Goal: Transaction & Acquisition: Obtain resource

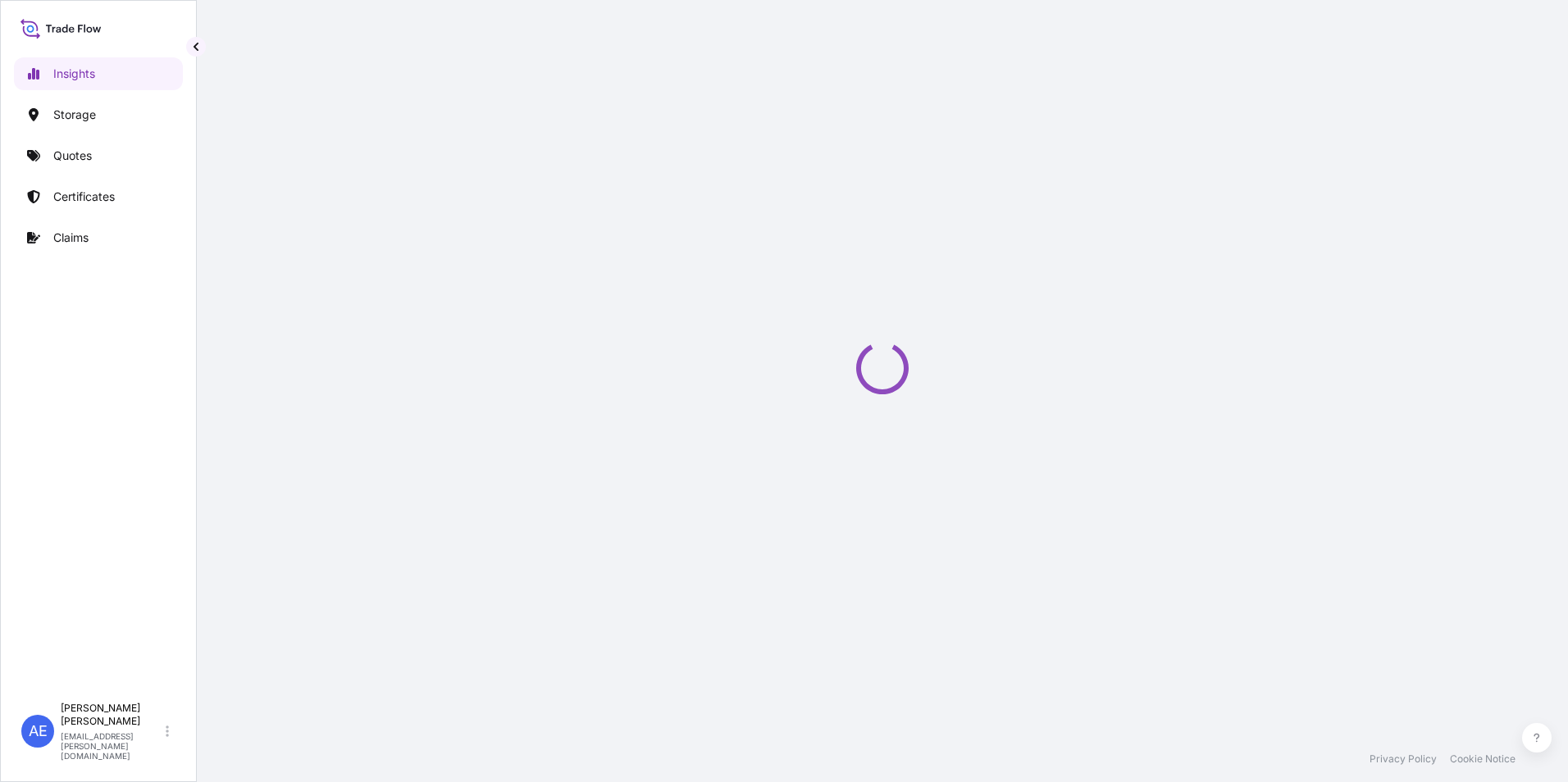
select select "2025"
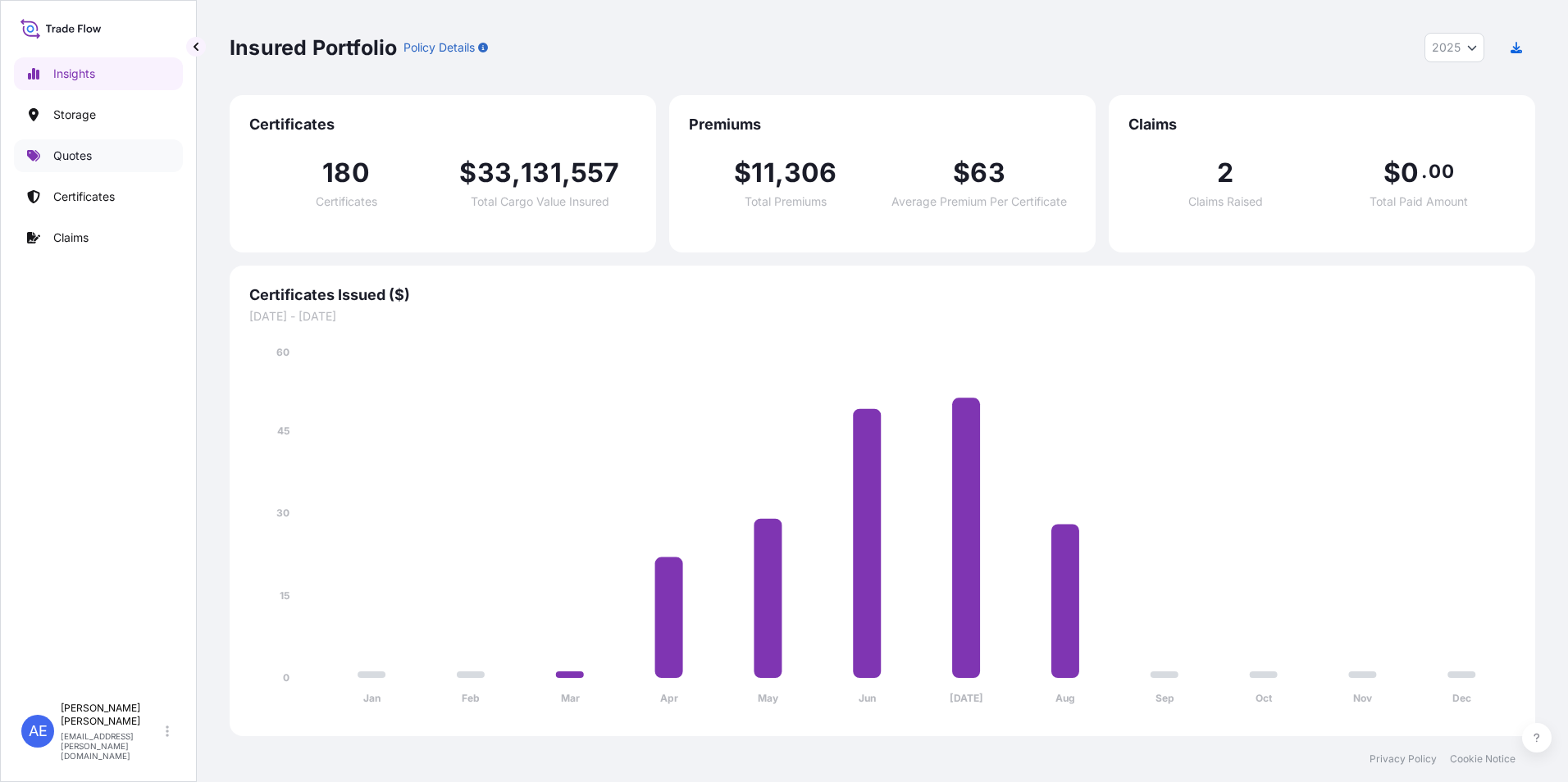
click at [62, 158] on p "Quotes" at bounding box center [72, 155] width 38 height 16
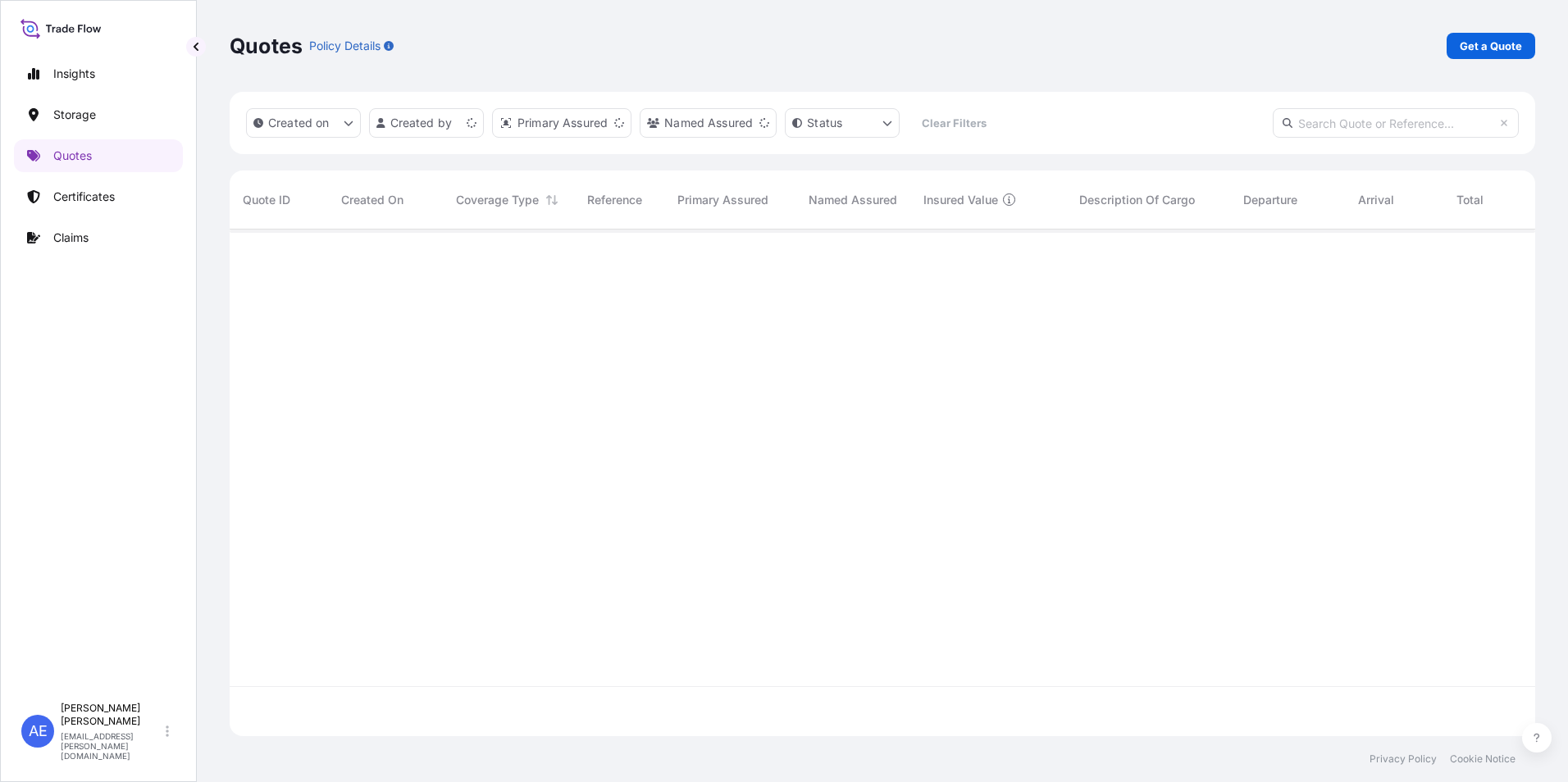
scroll to position [504, 1293]
click at [1490, 44] on p "Get a Quote" at bounding box center [1490, 45] width 62 height 16
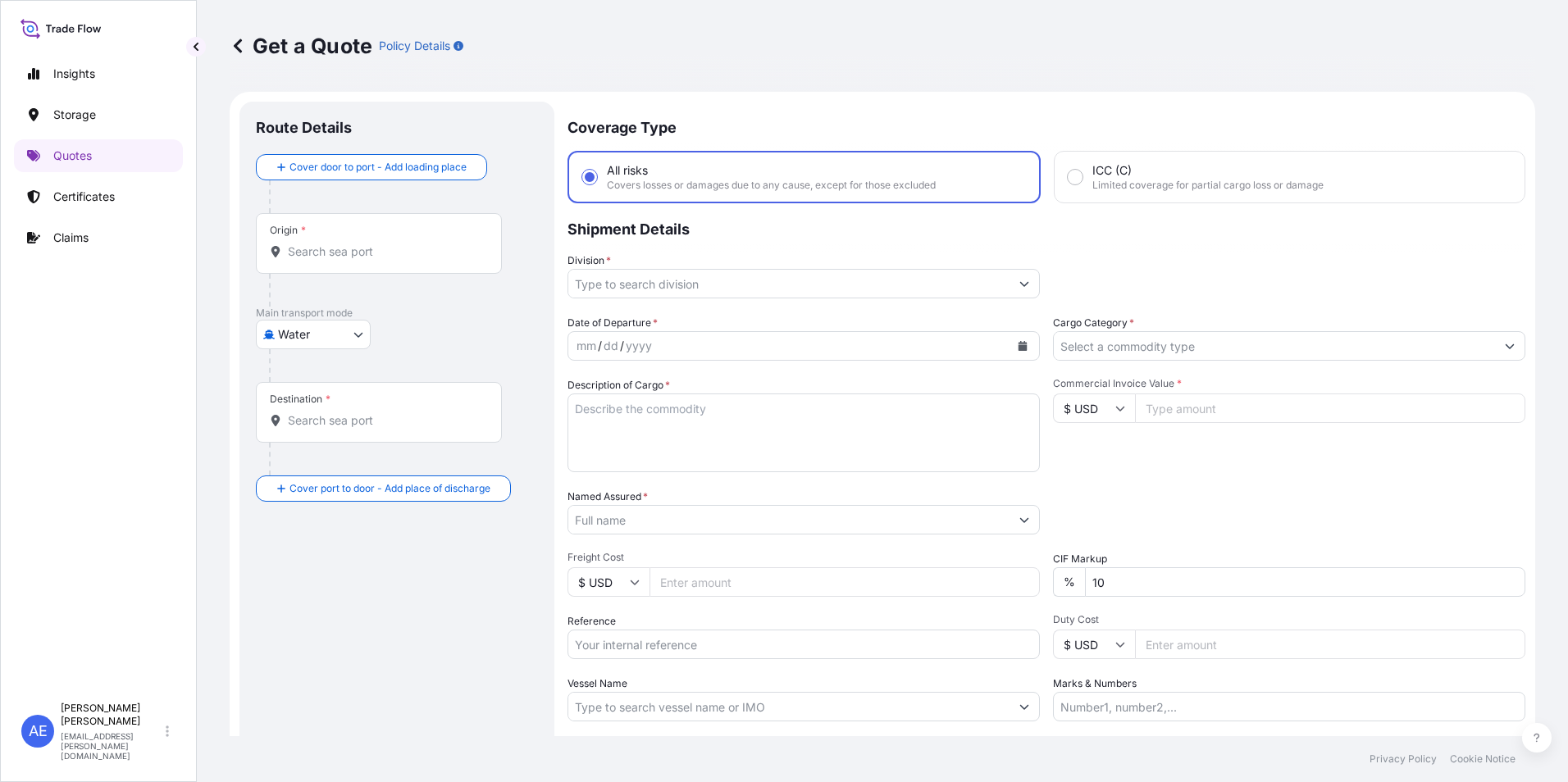
scroll to position [26, 0]
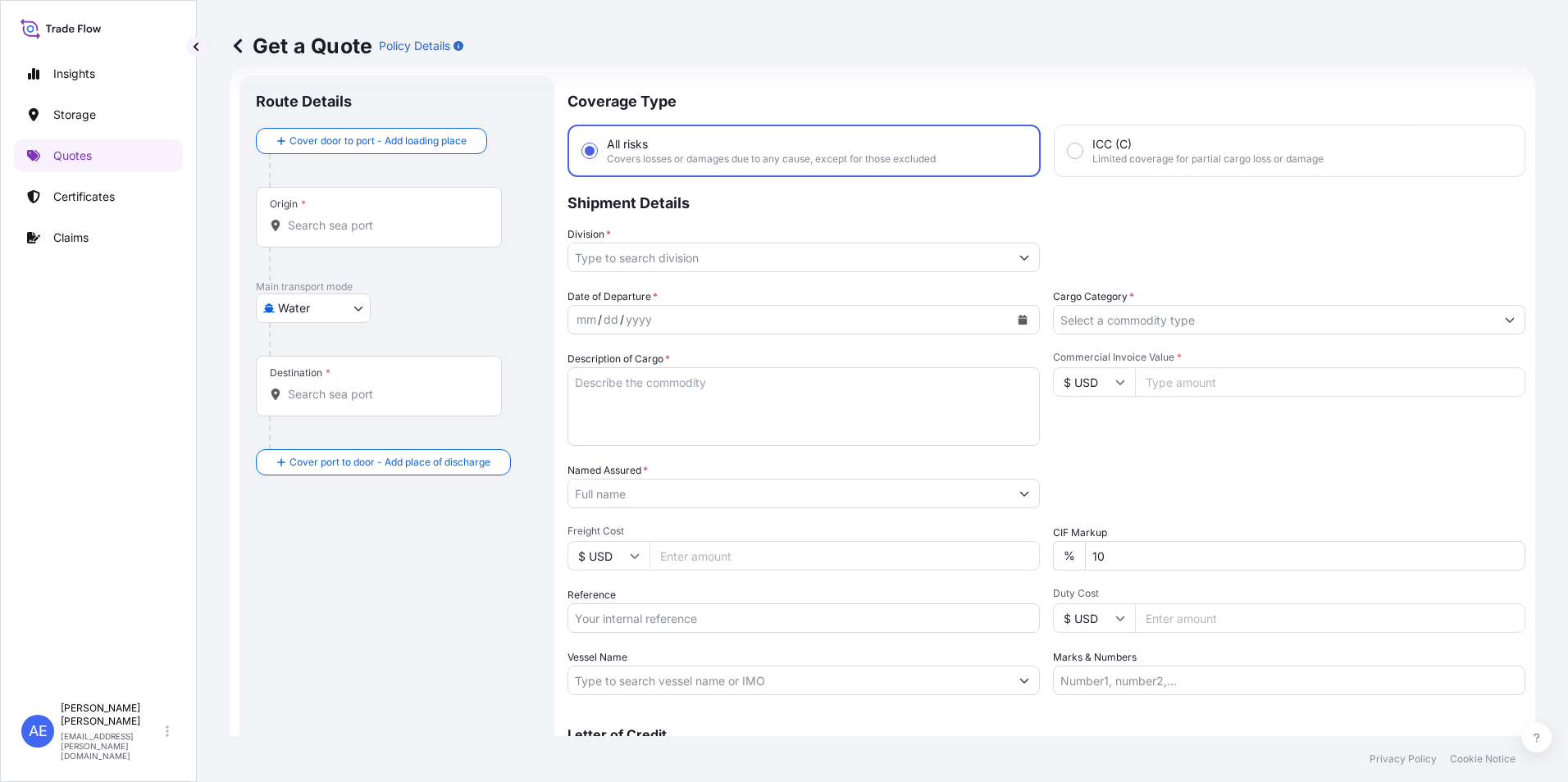
click at [304, 305] on body "Insights Storage Quotes Certificates Claims AE [PERSON_NAME] Samuel [EMAIL_ADDR…" at bounding box center [784, 391] width 1568 height 782
click at [309, 368] on div "Water" at bounding box center [313, 380] width 101 height 29
click at [307, 320] on body "Insights Storage Quotes Certificates Claims AE [PERSON_NAME] Samuel [EMAIL_ADDR…" at bounding box center [784, 391] width 1568 height 782
click at [304, 352] on div "Air" at bounding box center [313, 356] width 101 height 29
select select "Air"
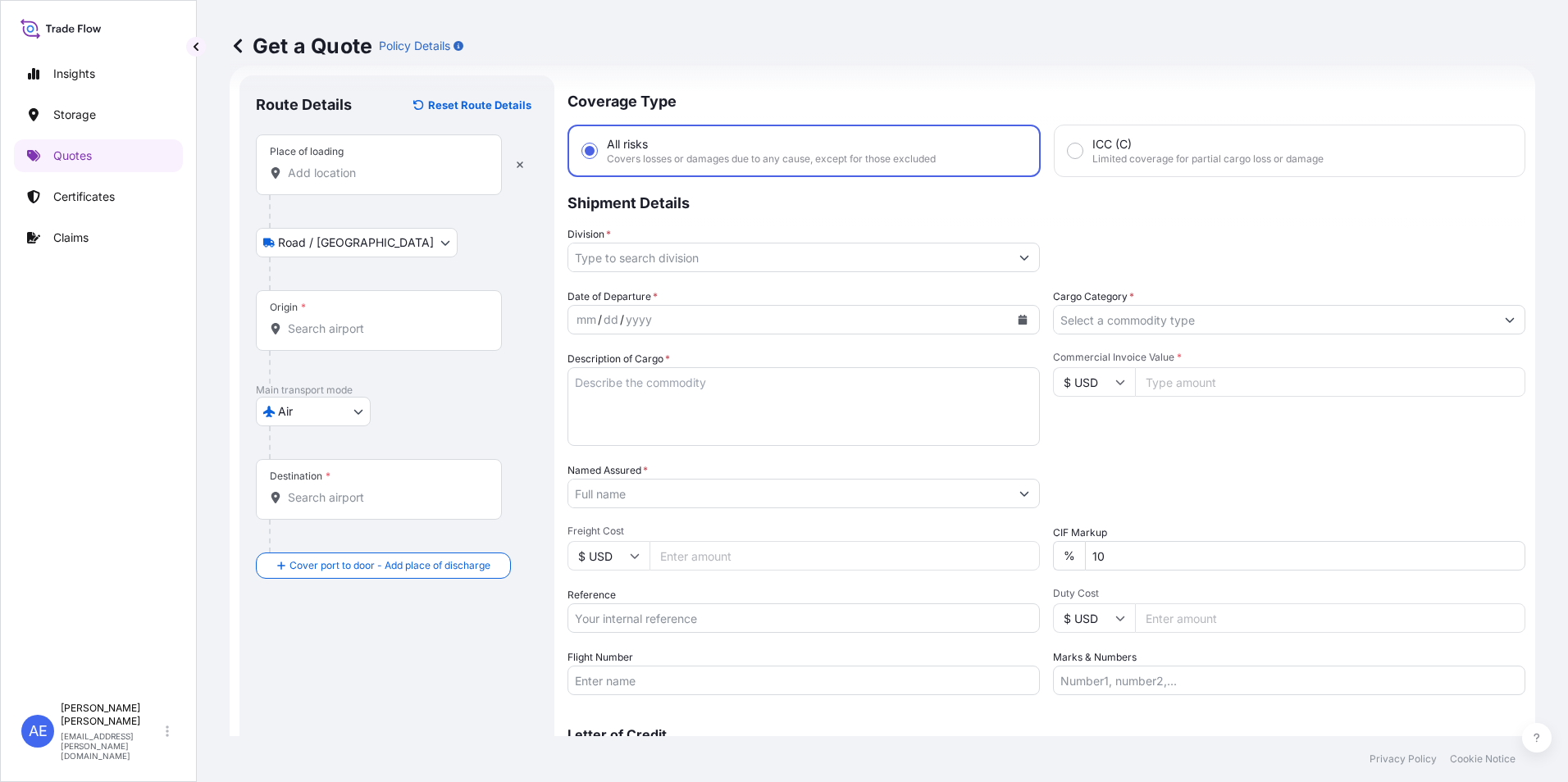
click at [326, 171] on input "Place of loading" at bounding box center [384, 173] width 193 height 16
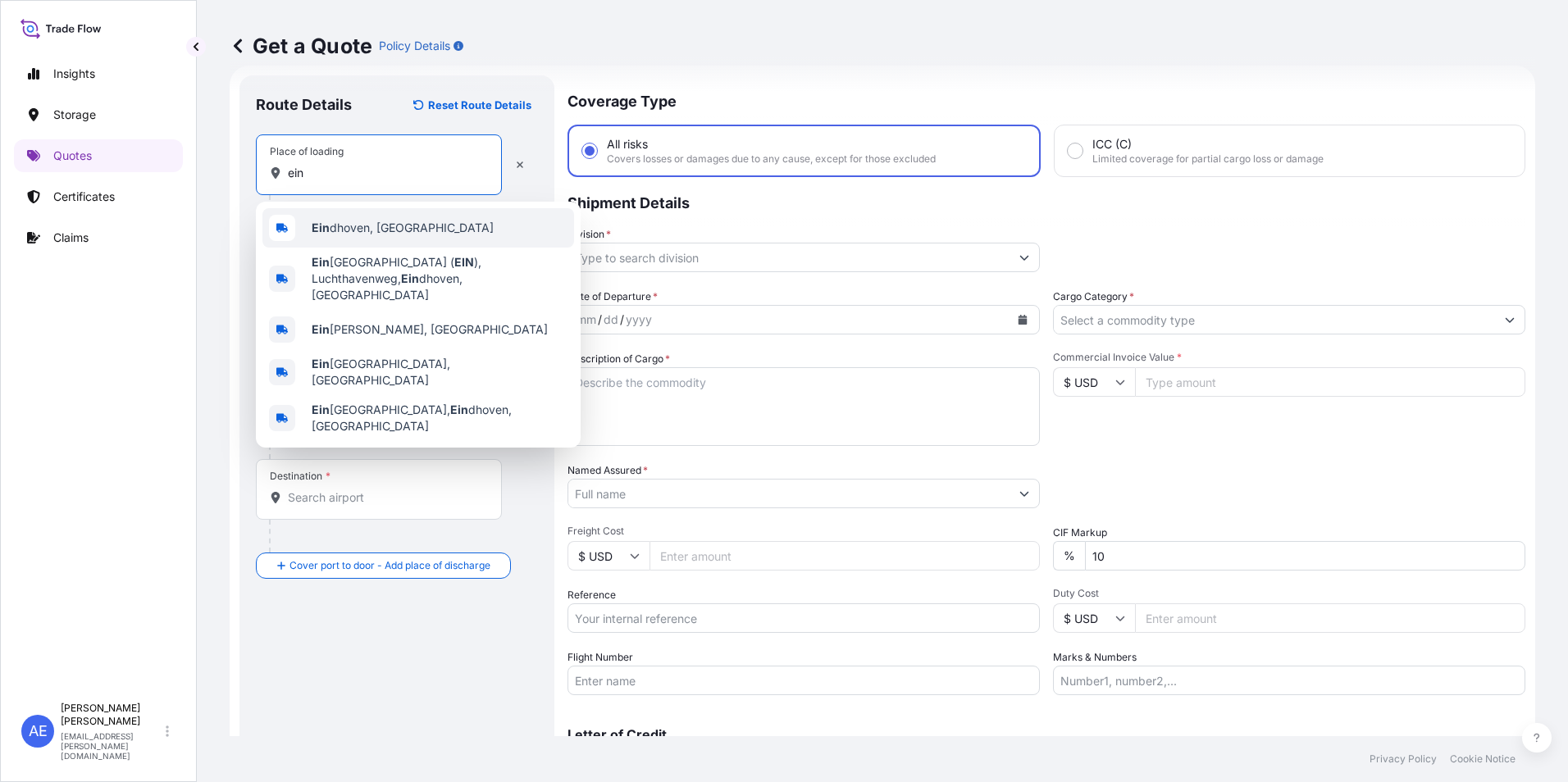
click at [334, 225] on span "Ein dhoven, [GEOGRAPHIC_DATA]" at bounding box center [402, 227] width 182 height 16
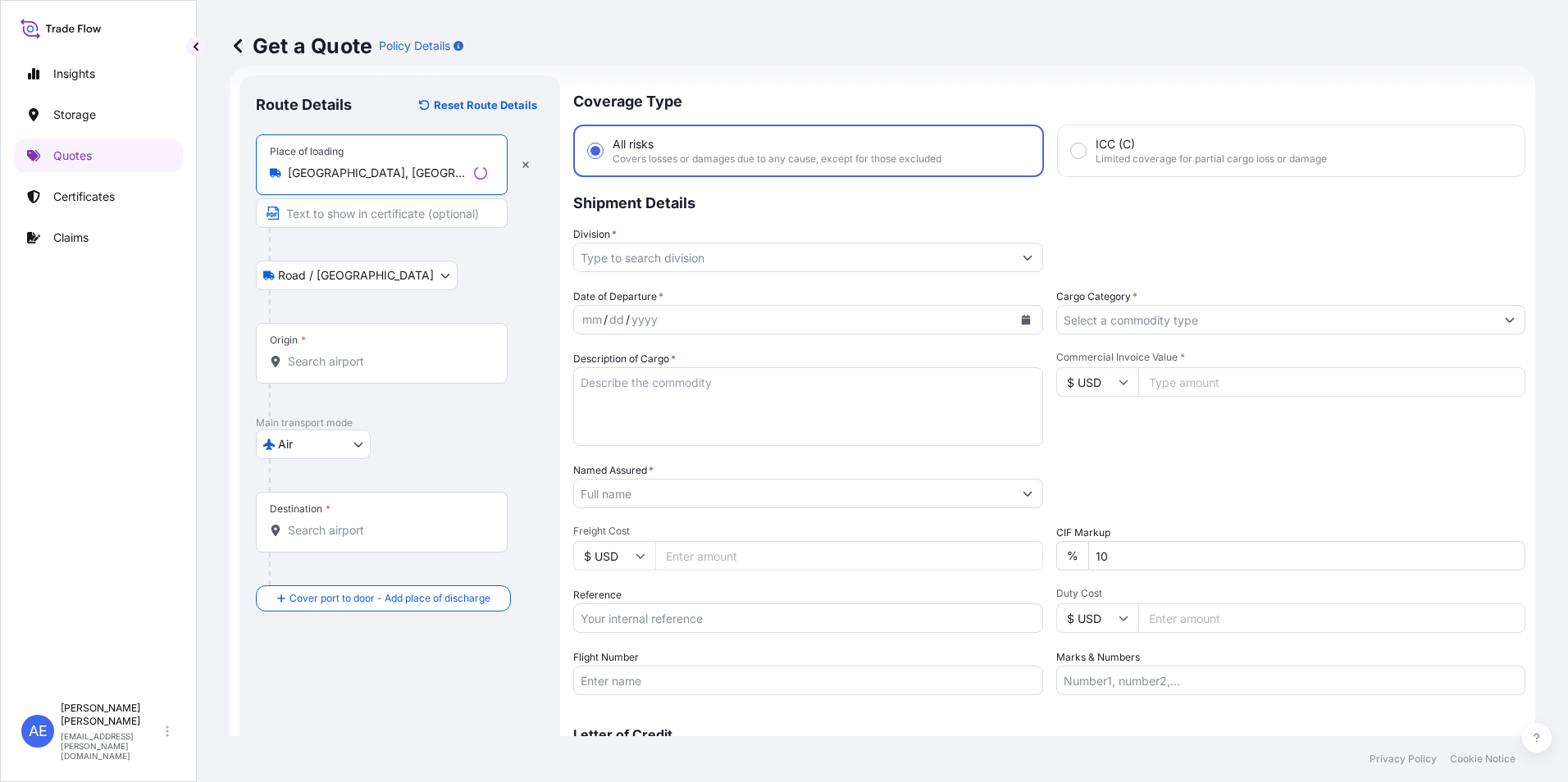
type input "[GEOGRAPHIC_DATA], [GEOGRAPHIC_DATA]"
click at [343, 350] on div "Origin *" at bounding box center [382, 353] width 251 height 61
click at [343, 353] on input "Origin *" at bounding box center [387, 361] width 199 height 16
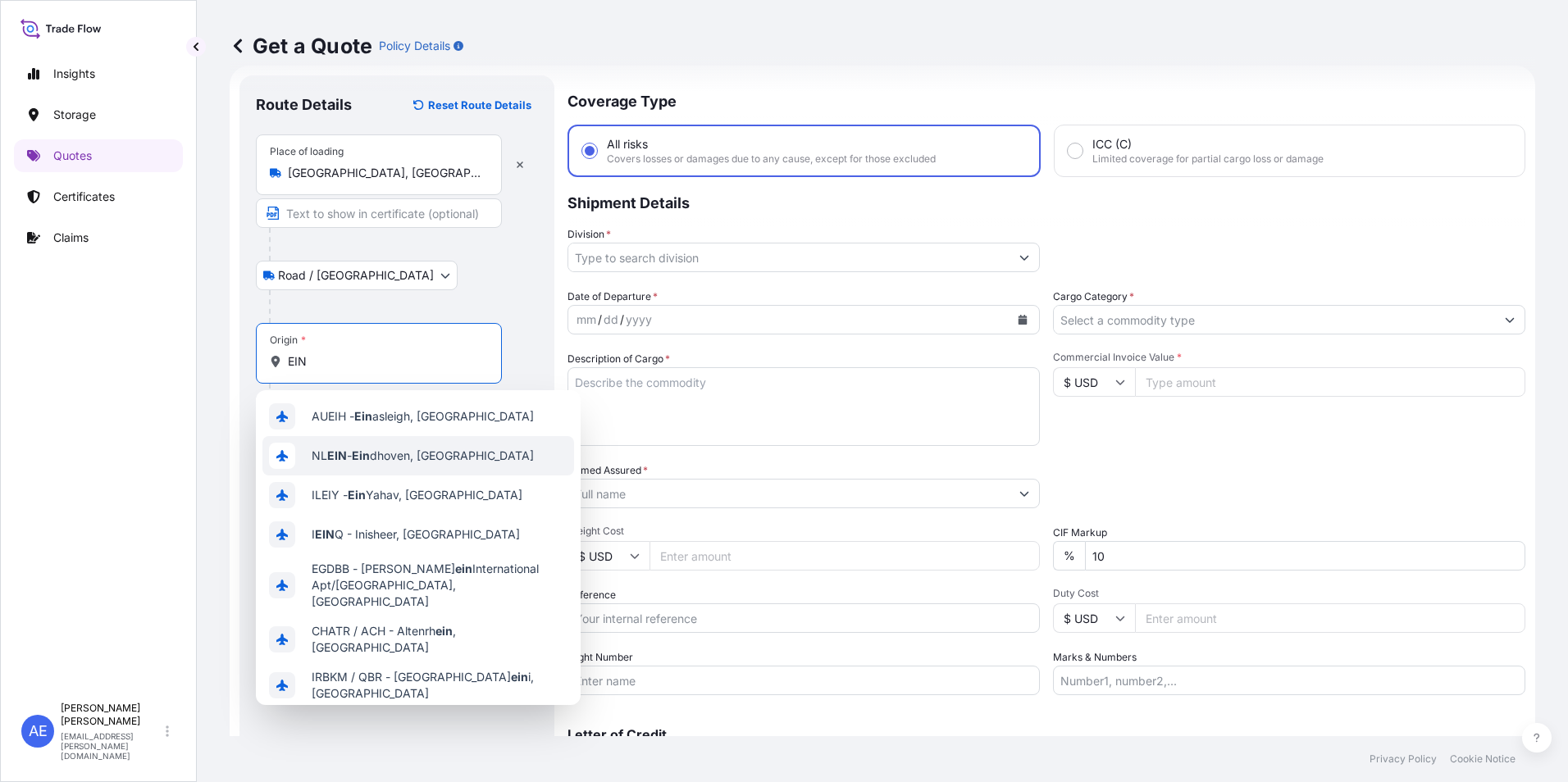
click at [382, 461] on span "NL EIN - Ein dhoven, [GEOGRAPHIC_DATA]" at bounding box center [422, 455] width 222 height 16
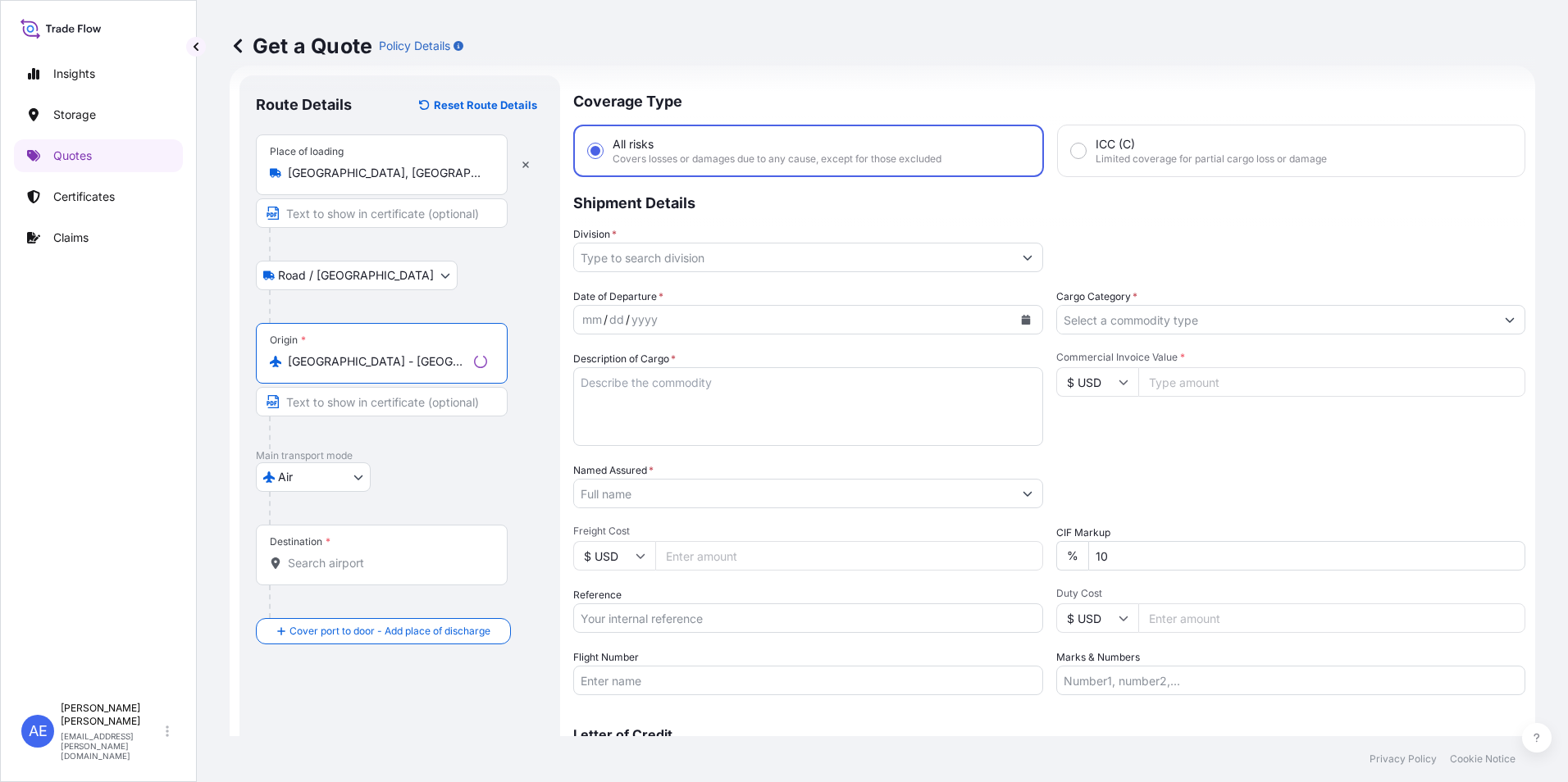
type input "[GEOGRAPHIC_DATA] - [GEOGRAPHIC_DATA], [GEOGRAPHIC_DATA]"
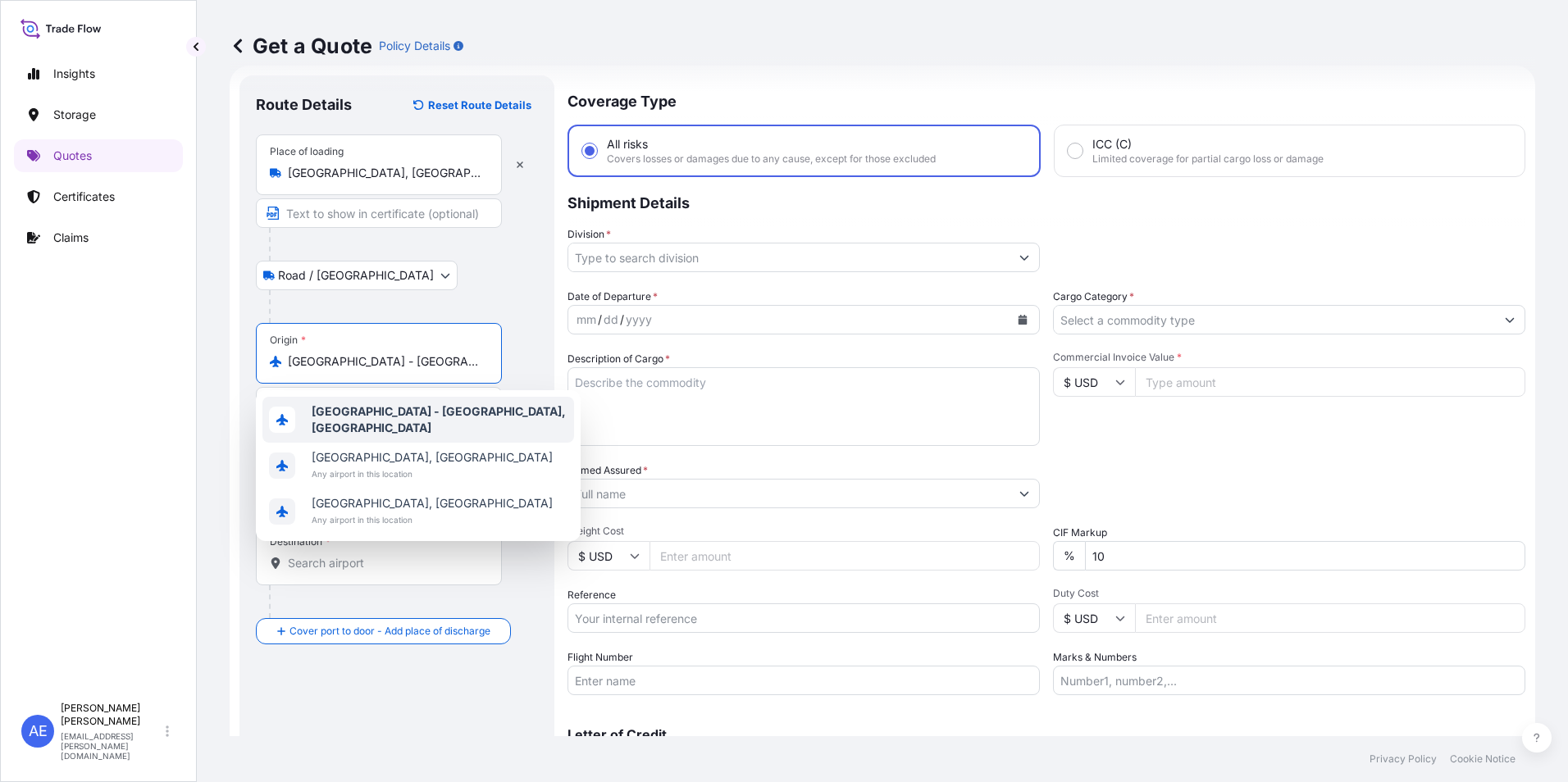
click at [376, 429] on div "[GEOGRAPHIC_DATA] - [GEOGRAPHIC_DATA], [GEOGRAPHIC_DATA]" at bounding box center [418, 419] width 311 height 46
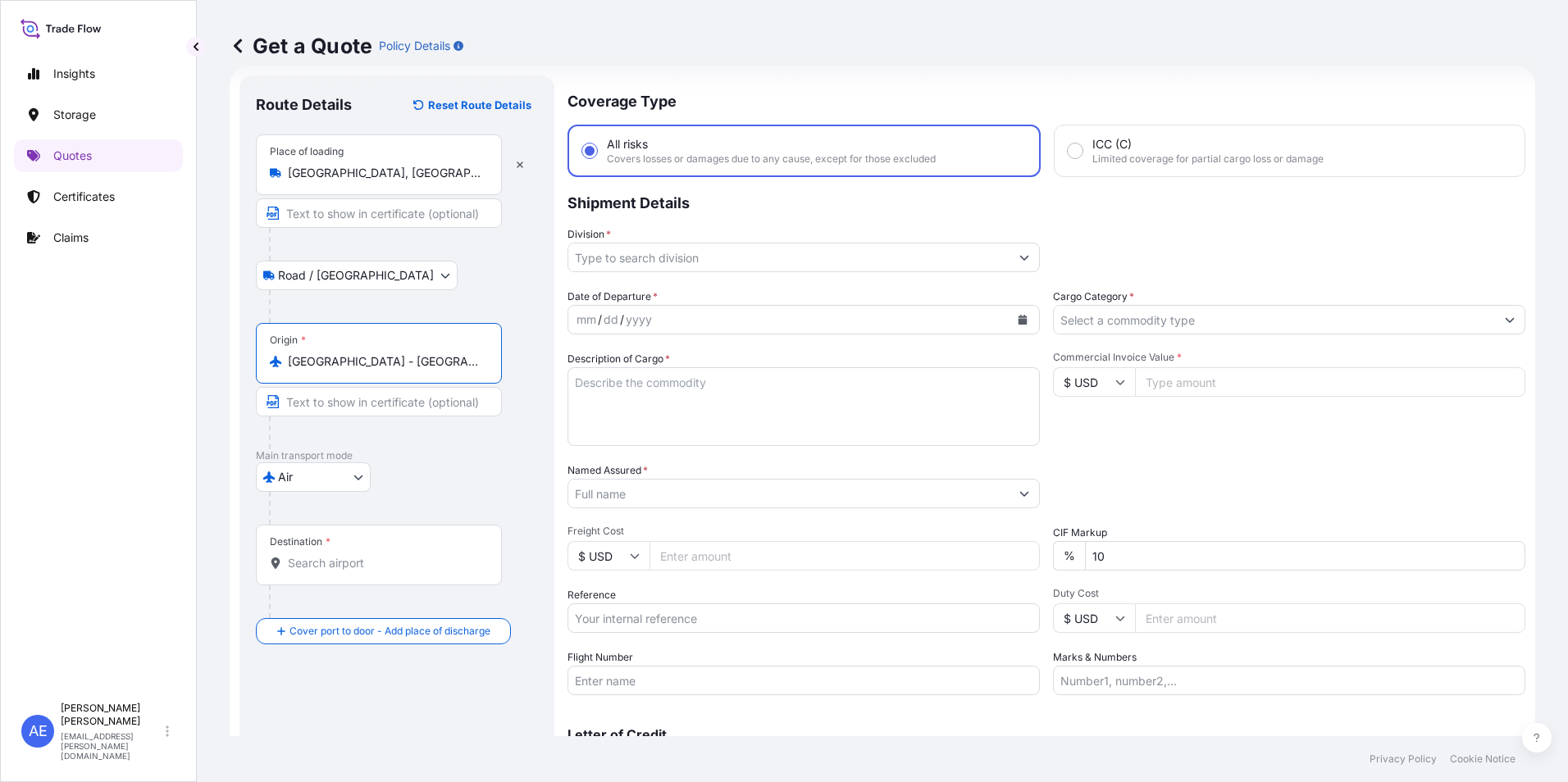
click at [324, 563] on input "Destination *" at bounding box center [384, 563] width 193 height 16
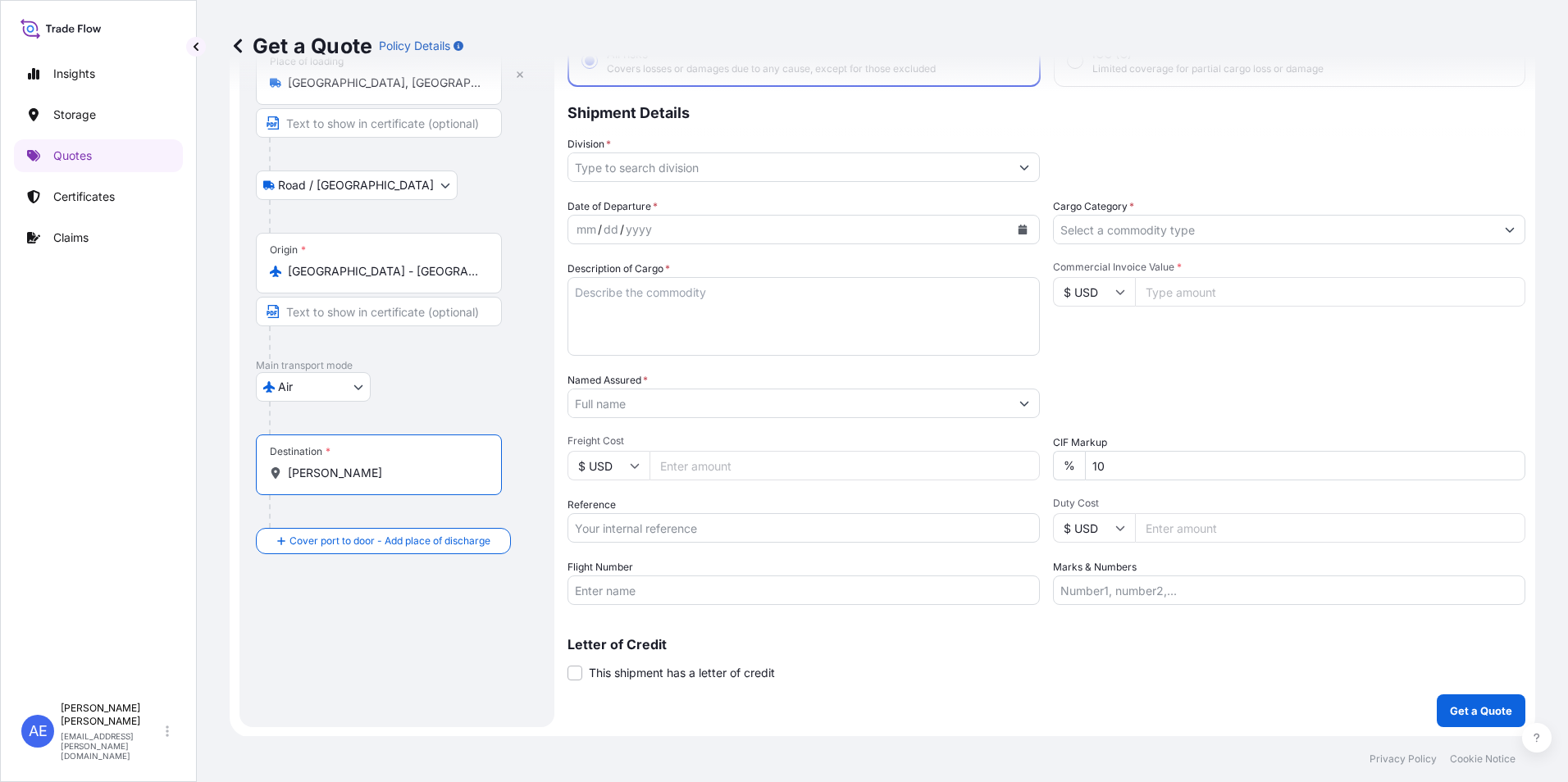
scroll to position [117, 0]
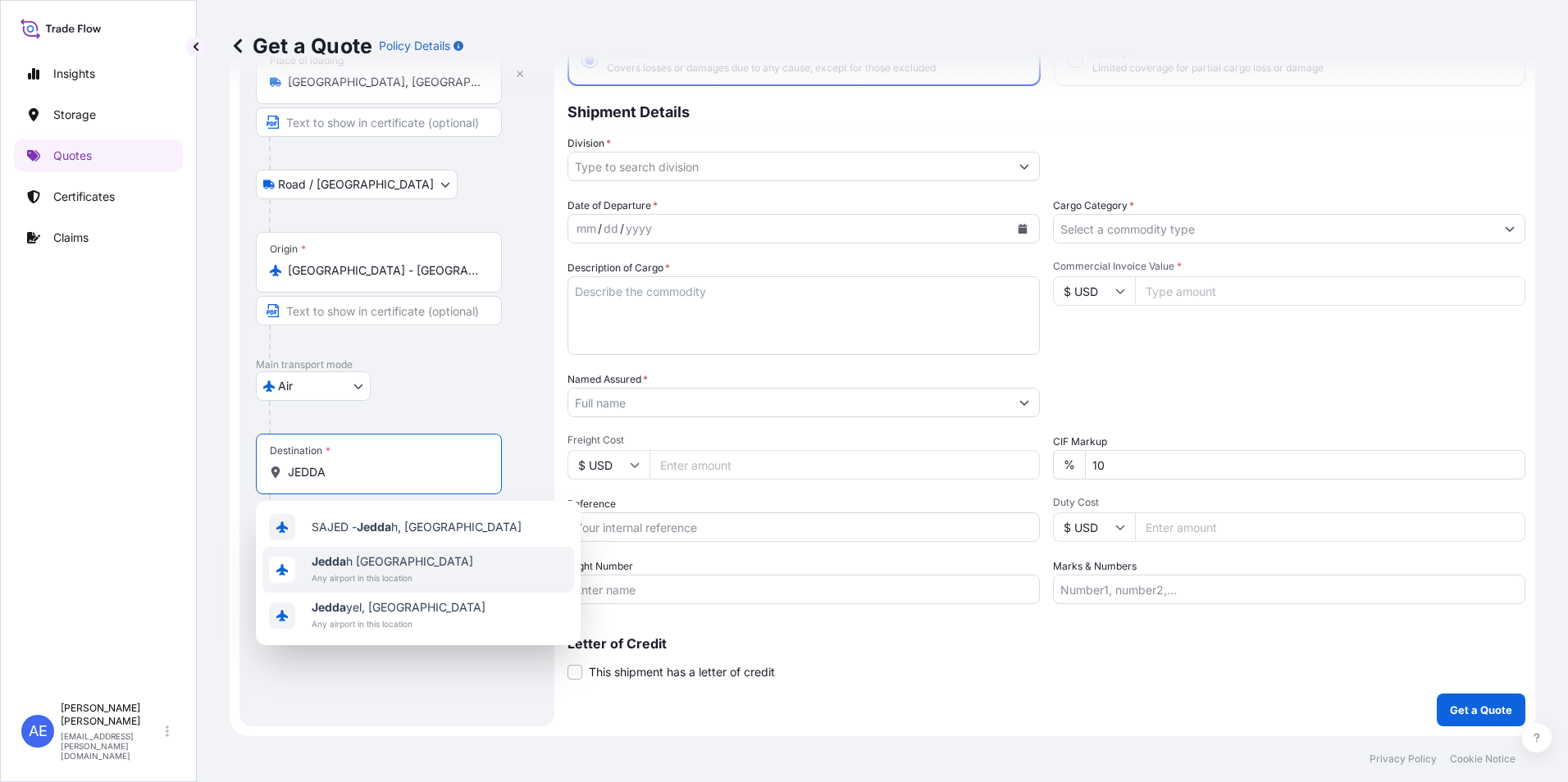
click at [346, 577] on span "Any airport in this location" at bounding box center [392, 578] width 161 height 16
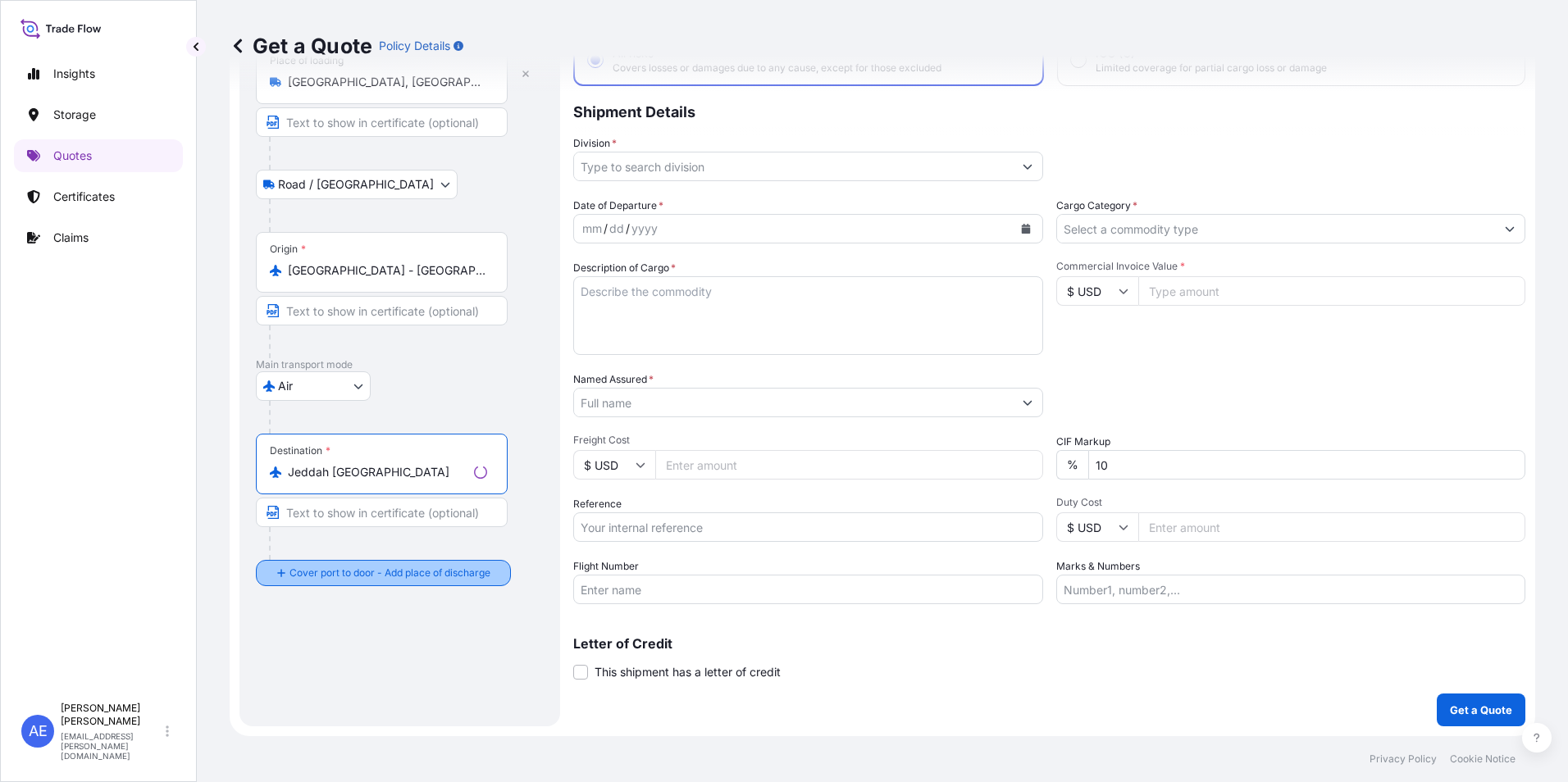
type input "Jeddah [GEOGRAPHIC_DATA]"
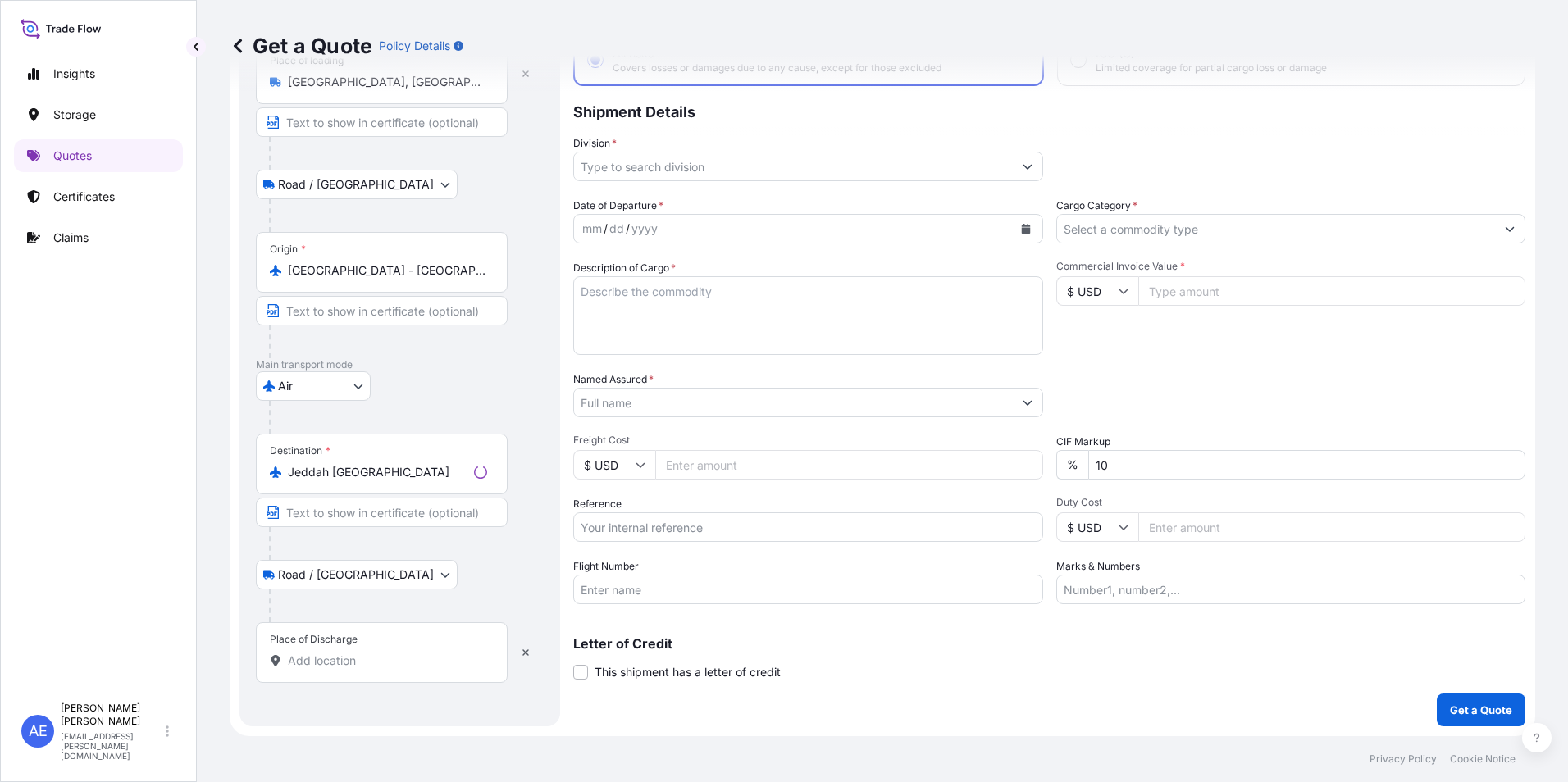
click at [337, 649] on div "Place of Discharge" at bounding box center [382, 653] width 251 height 61
click at [337, 653] on input "Place of Discharge" at bounding box center [387, 660] width 199 height 16
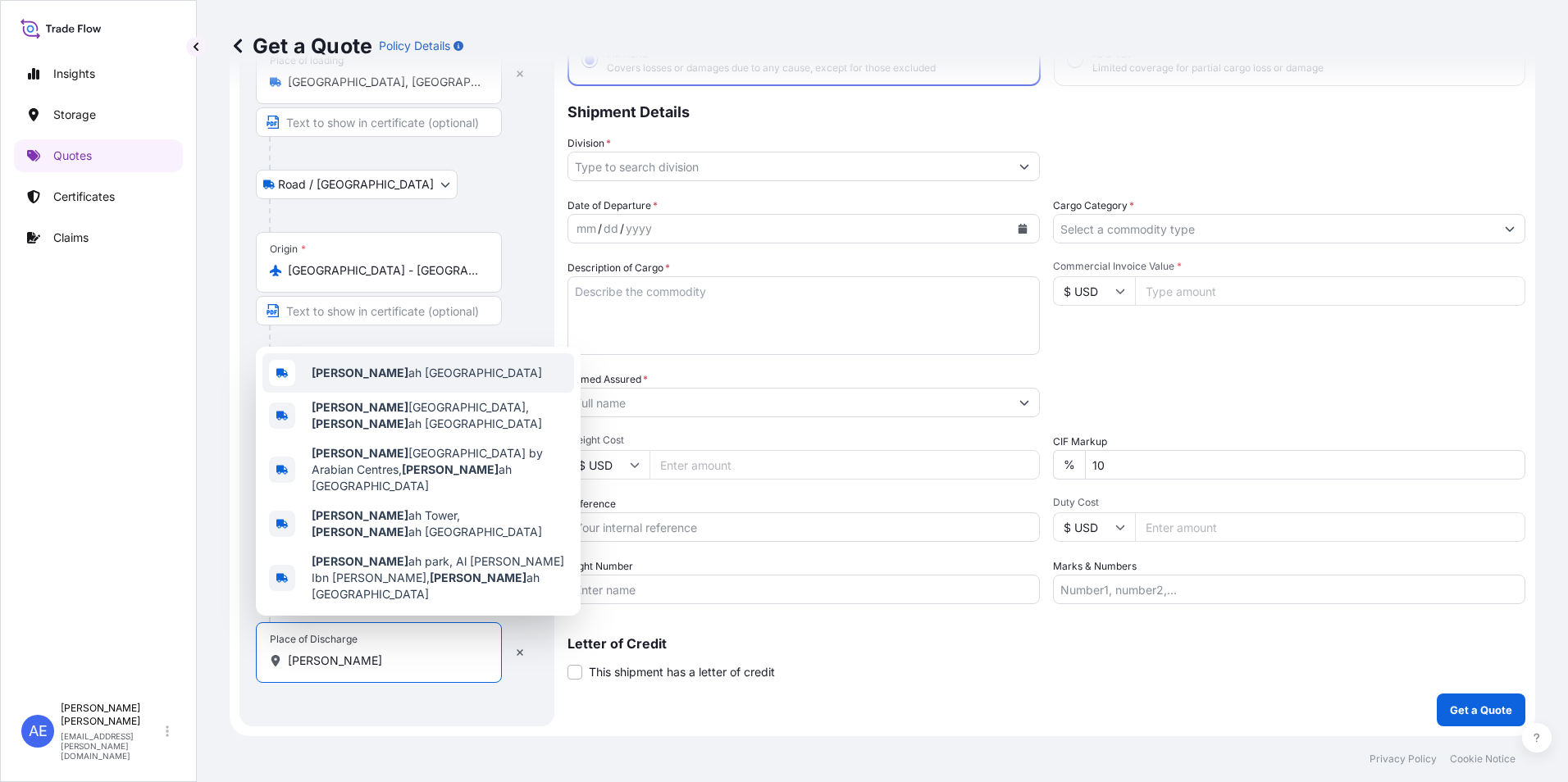
click at [369, 382] on span "[DEMOGRAPHIC_DATA] ah [GEOGRAPHIC_DATA]" at bounding box center [427, 372] width 231 height 16
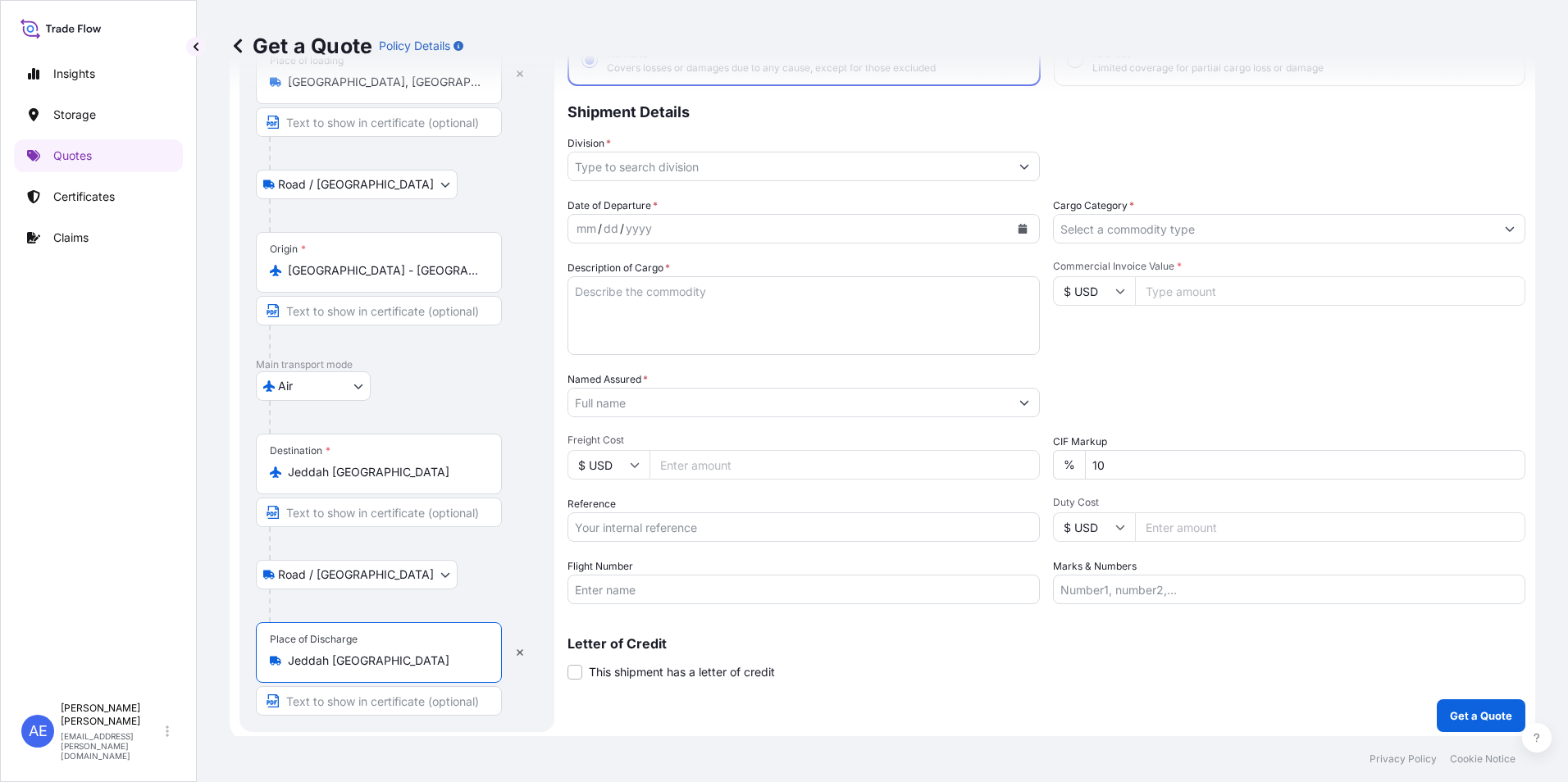
scroll to position [36, 0]
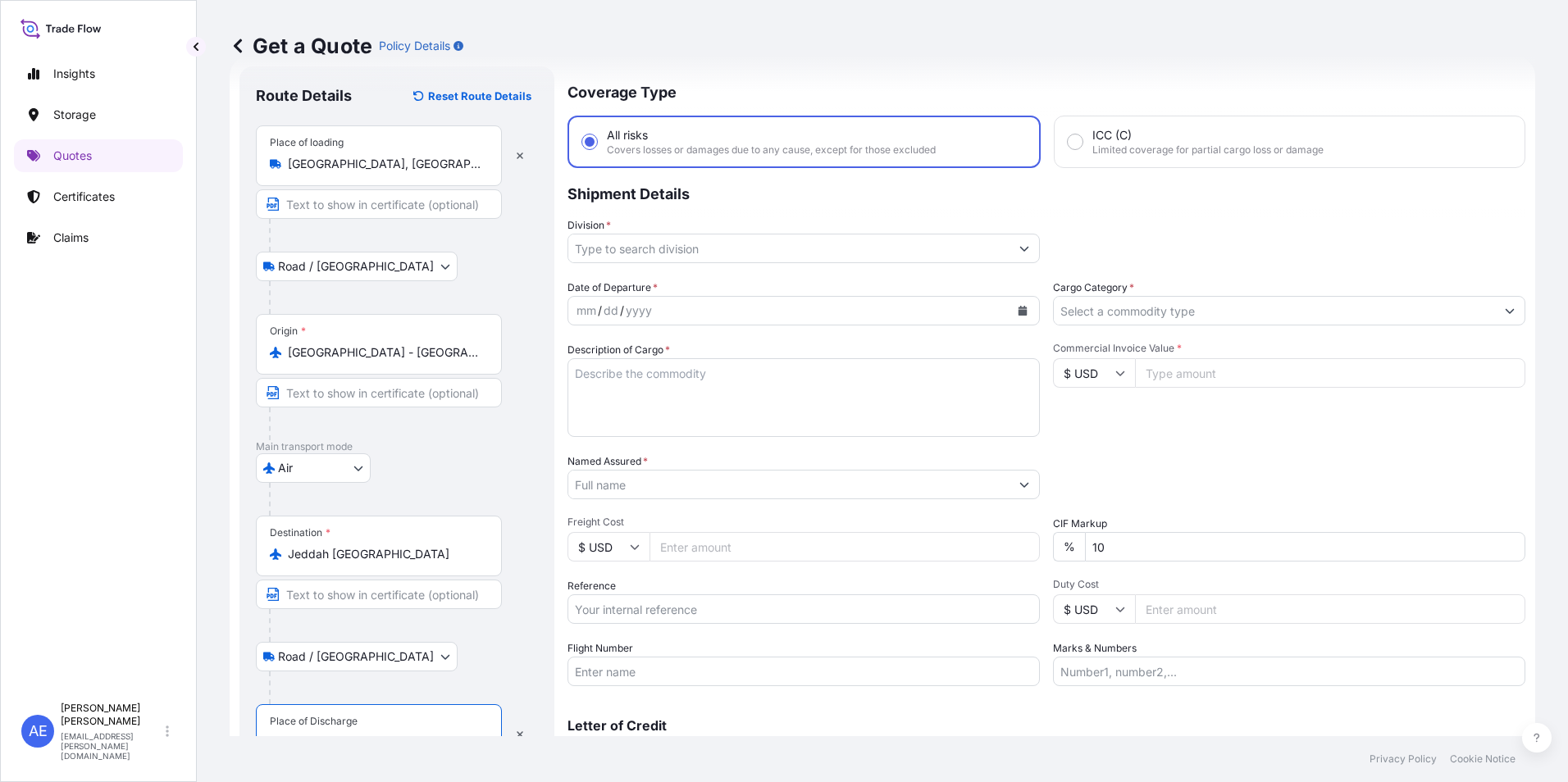
type input "Jeddah [GEOGRAPHIC_DATA]"
click at [1016, 260] on button "Show suggestions" at bounding box center [1023, 248] width 29 height 29
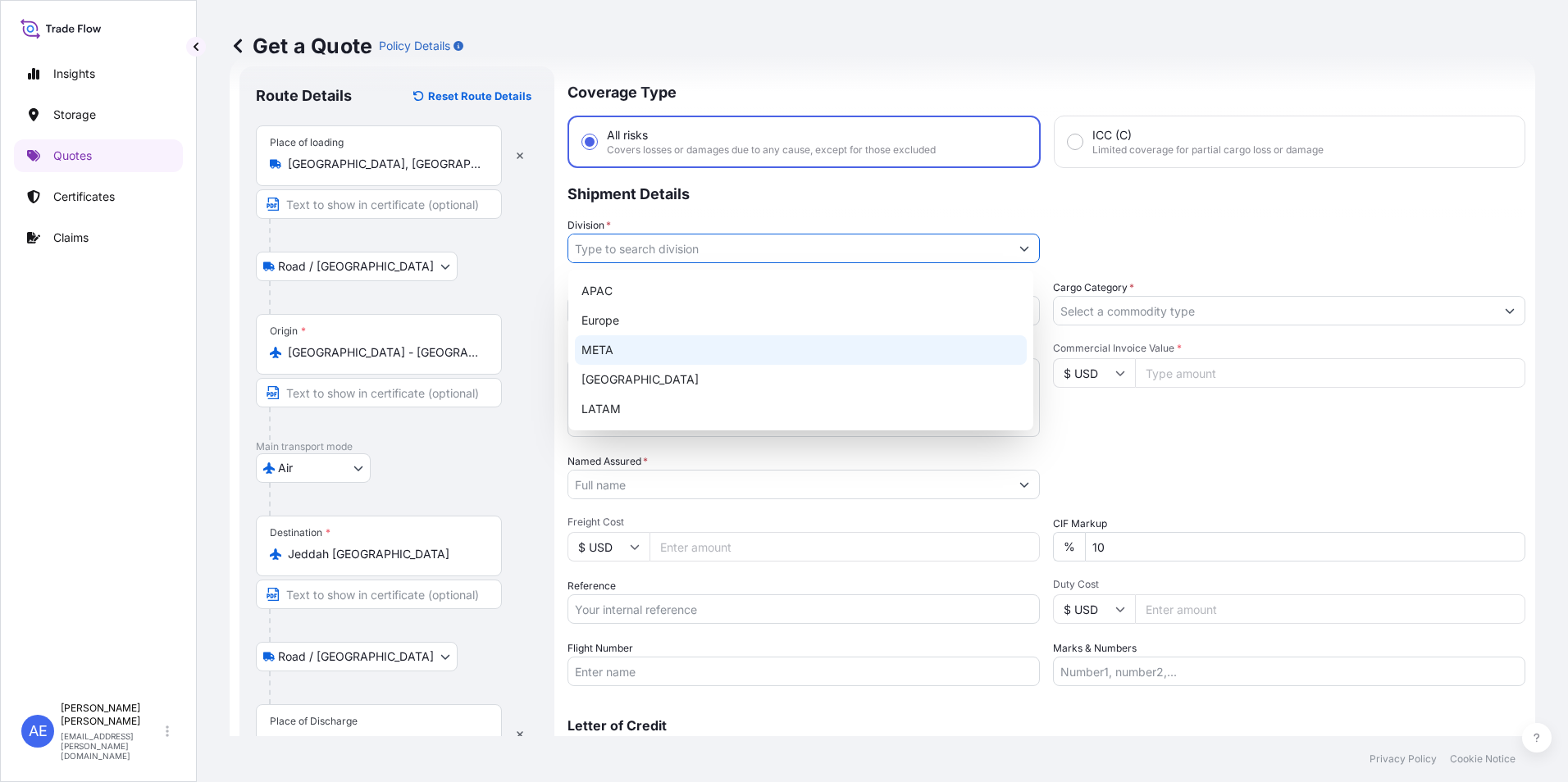
click at [603, 362] on div "META" at bounding box center [801, 350] width 452 height 29
type input "META"
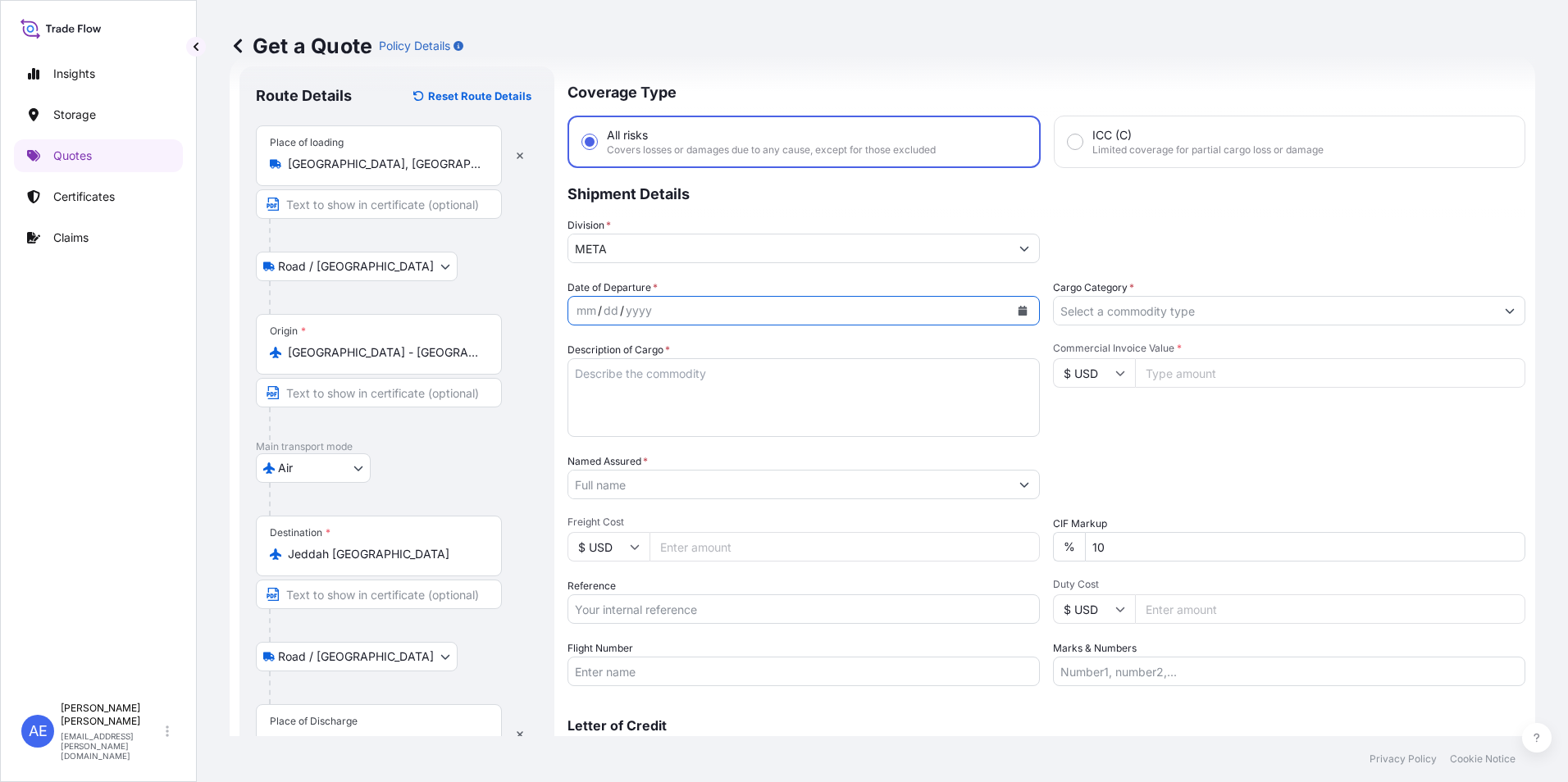
click at [1018, 314] on icon "Calendar" at bounding box center [1023, 310] width 9 height 9
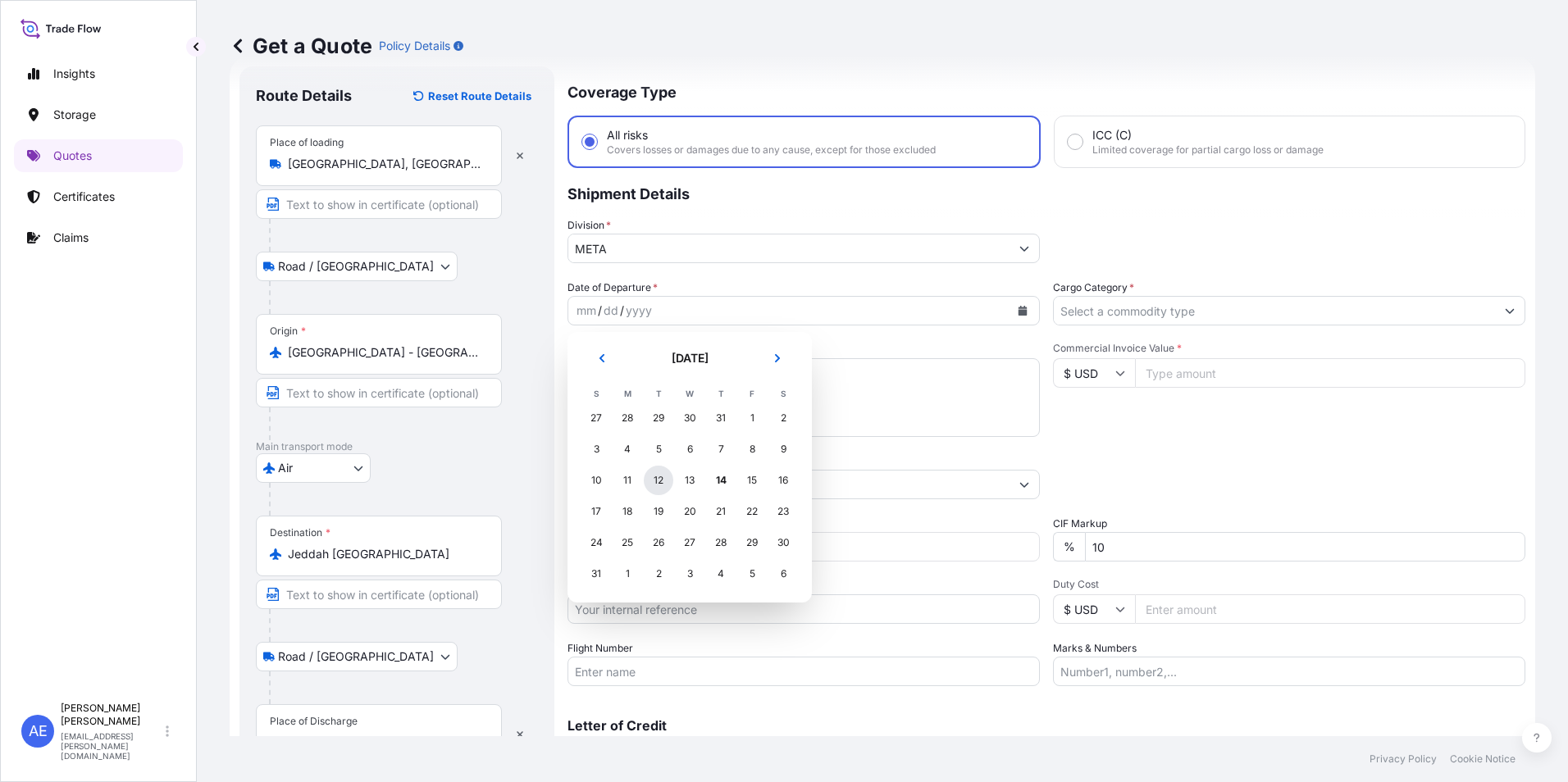
click at [654, 480] on div "12" at bounding box center [657, 480] width 29 height 29
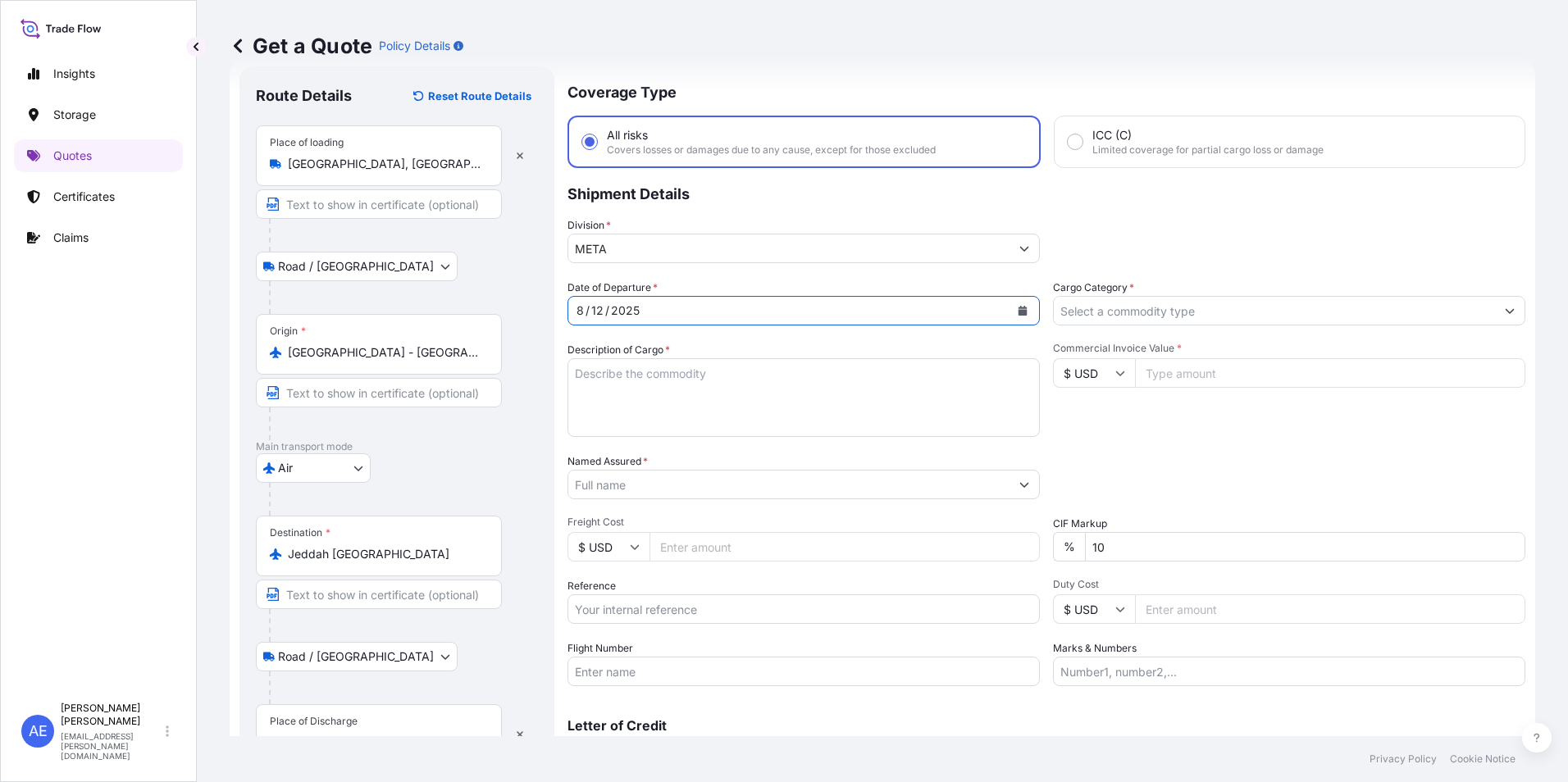
click at [1197, 379] on input "Commercial Invoice Value *" at bounding box center [1330, 372] width 390 height 29
click at [1150, 316] on input "Cargo Category *" at bounding box center [1274, 310] width 441 height 29
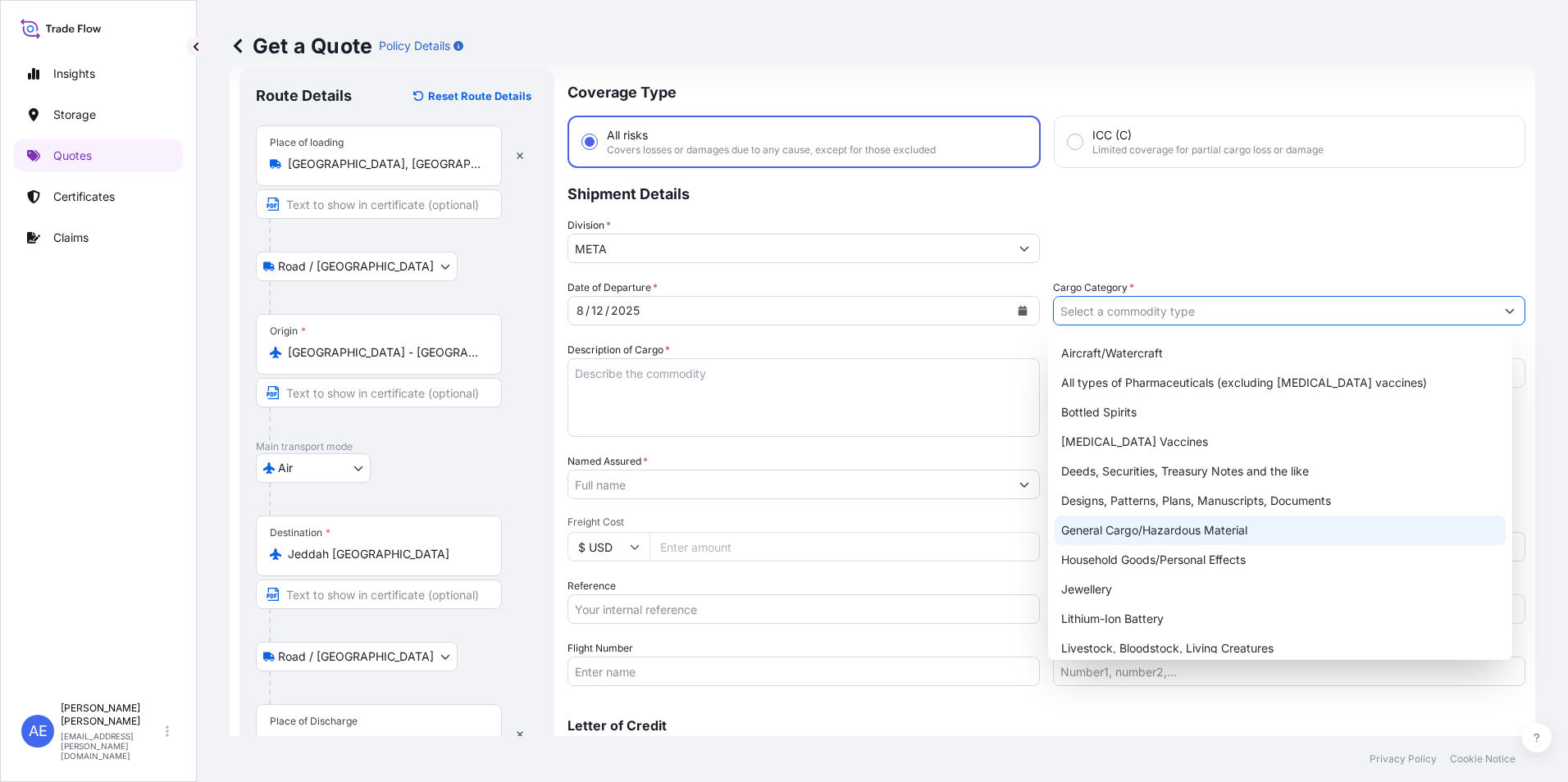
click at [1169, 532] on div "General Cargo/Hazardous Material" at bounding box center [1280, 530] width 452 height 29
type input "General Cargo/Hazardous Material"
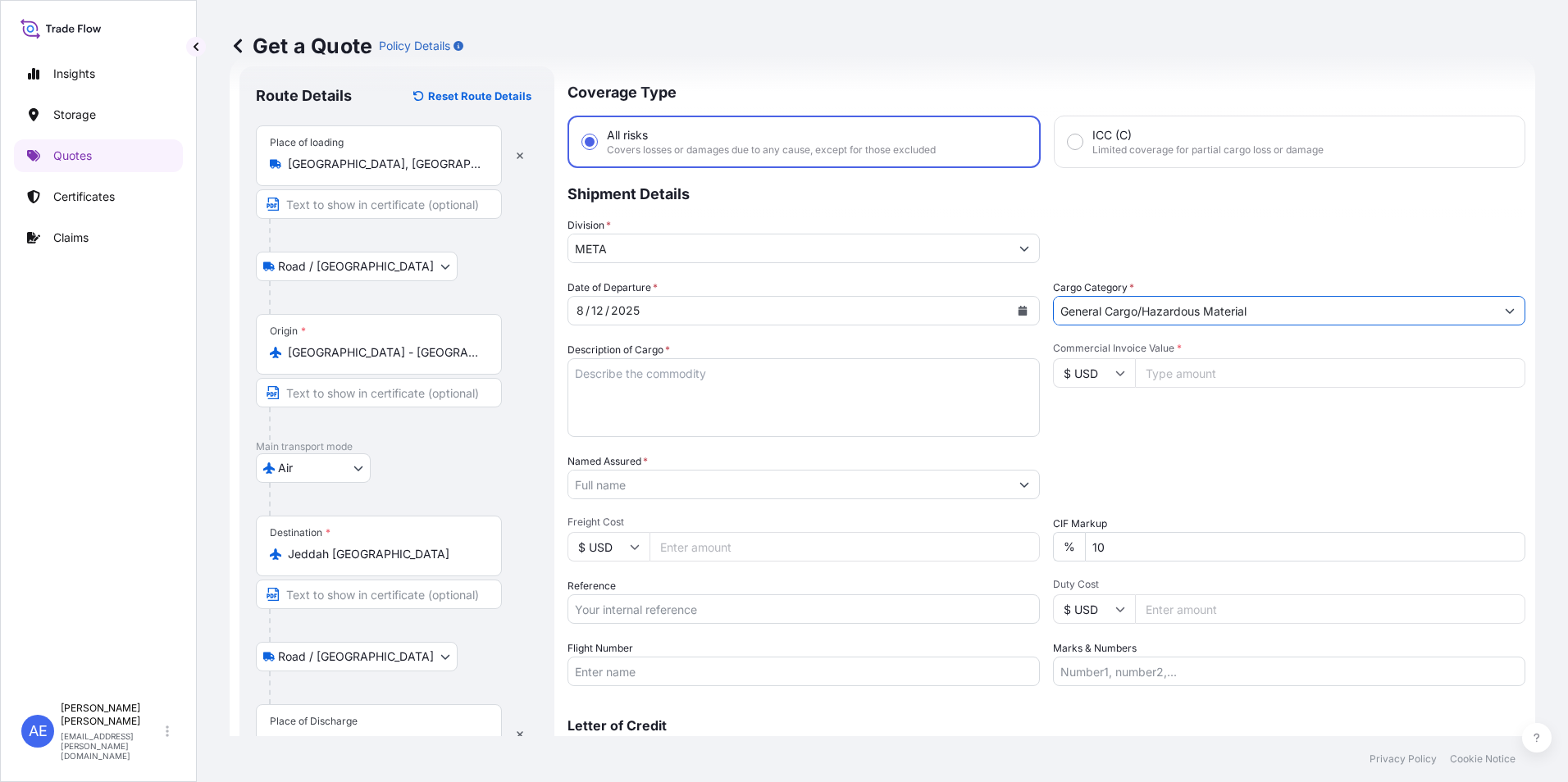
click at [1170, 374] on input "Commercial Invoice Value *" at bounding box center [1330, 372] width 390 height 29
click at [1115, 376] on icon at bounding box center [1120, 373] width 9 height 9
click at [1082, 417] on div "€ EUR" at bounding box center [1088, 417] width 68 height 31
type input "€ EUR"
click at [1224, 366] on input "Commercial Invoice Value *" at bounding box center [1330, 372] width 390 height 29
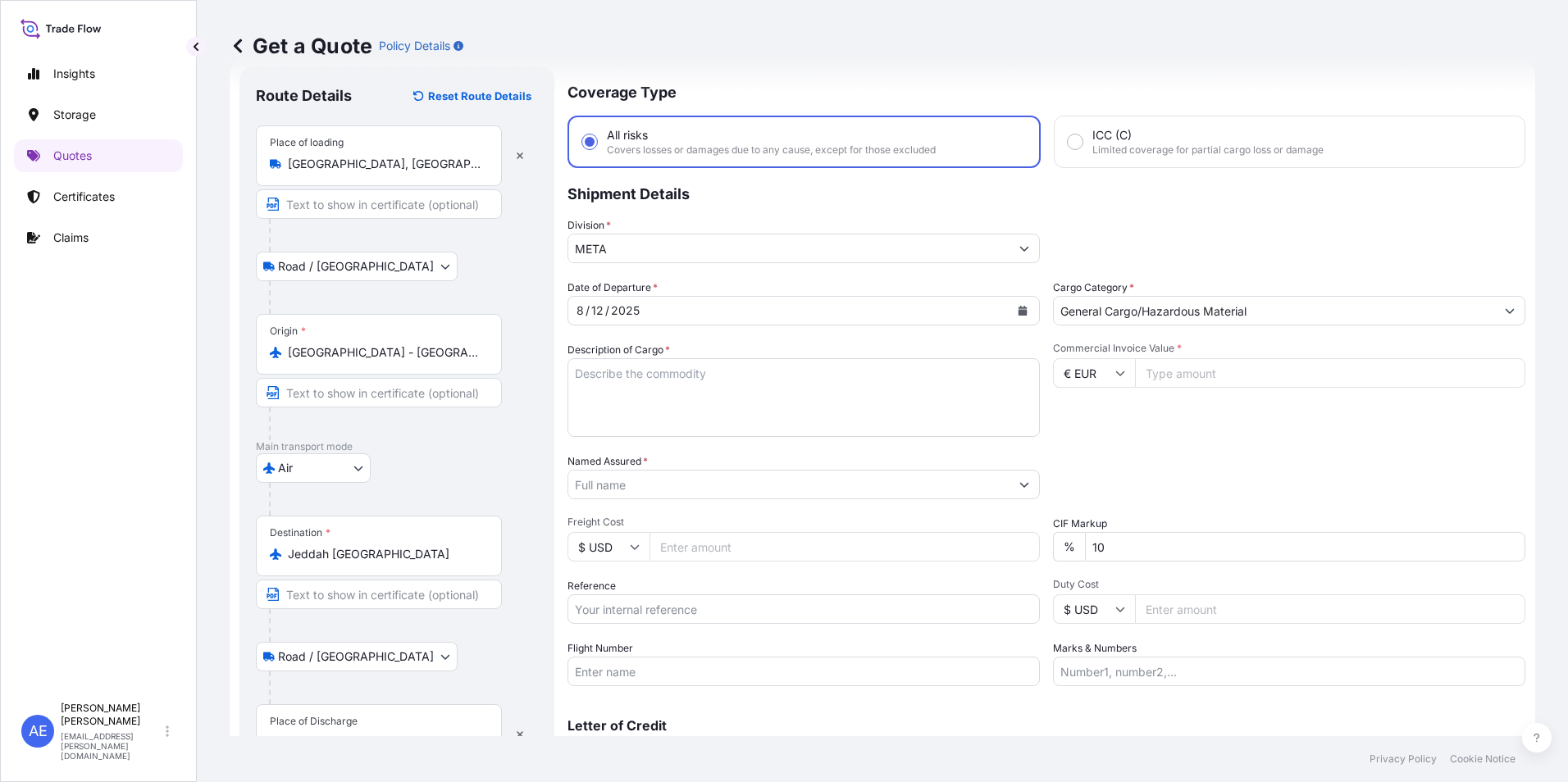
paste input "8.71"
type input "8.71"
drag, startPoint x: 1133, startPoint y: 551, endPoint x: 733, endPoint y: 613, distance: 404.8
click at [778, 595] on div "Date of Departure * [DATE] Cargo Category * General Cargo/Hazardous Material De…" at bounding box center [1046, 483] width 957 height 407
type input "0"
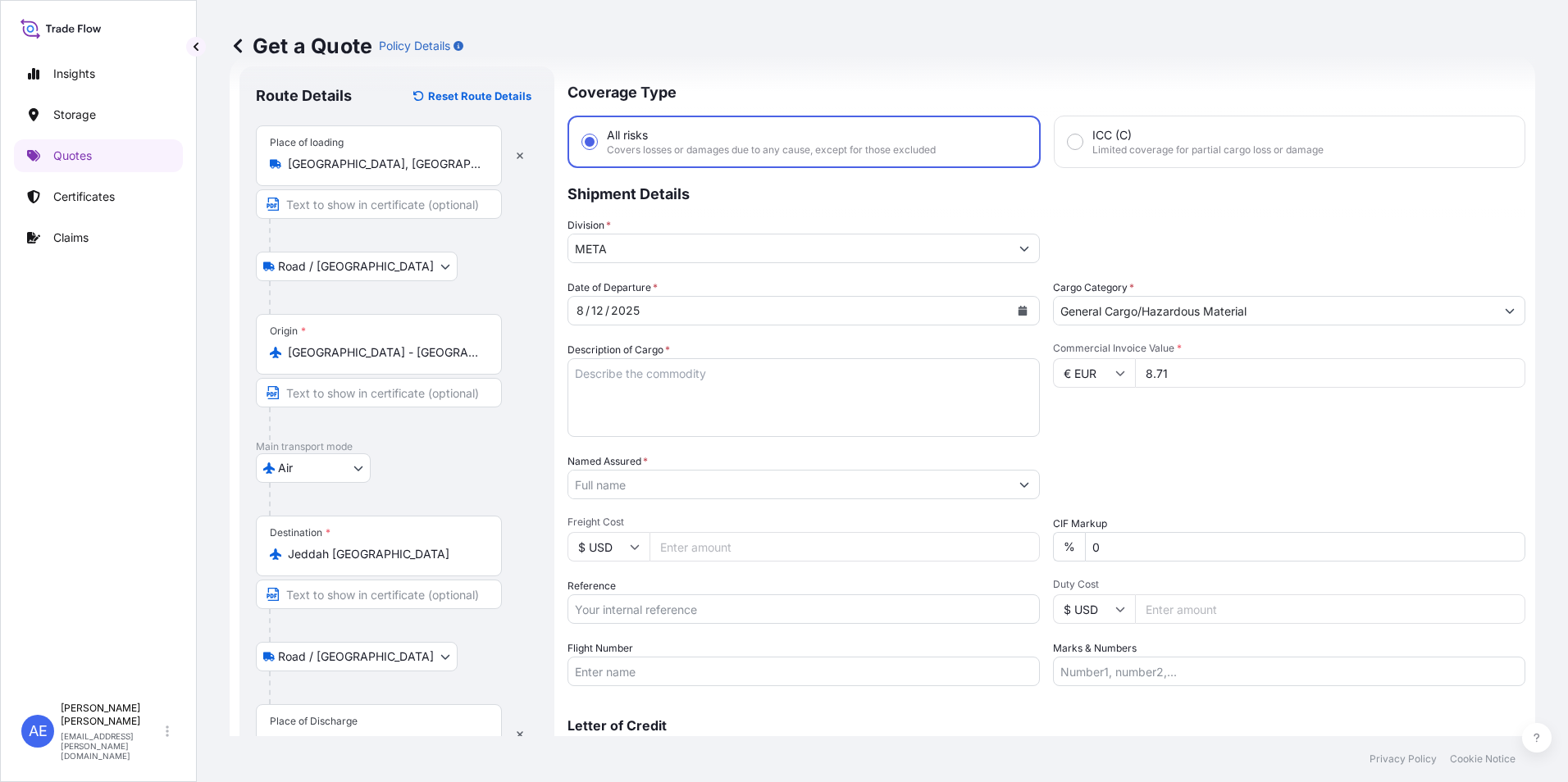
drag, startPoint x: 1208, startPoint y: 357, endPoint x: 1119, endPoint y: 368, distance: 89.7
click at [1120, 367] on div "Commercial Invoice Value * € EUR 8.71" at bounding box center [1289, 389] width 473 height 95
click at [1192, 370] on input "8.71" at bounding box center [1330, 372] width 390 height 29
drag, startPoint x: 1180, startPoint y: 373, endPoint x: 976, endPoint y: 393, distance: 205.0
click at [1019, 383] on div "Date of Departure * [DATE] Cargo Category * General Cargo/Hazardous Material De…" at bounding box center [1046, 483] width 957 height 407
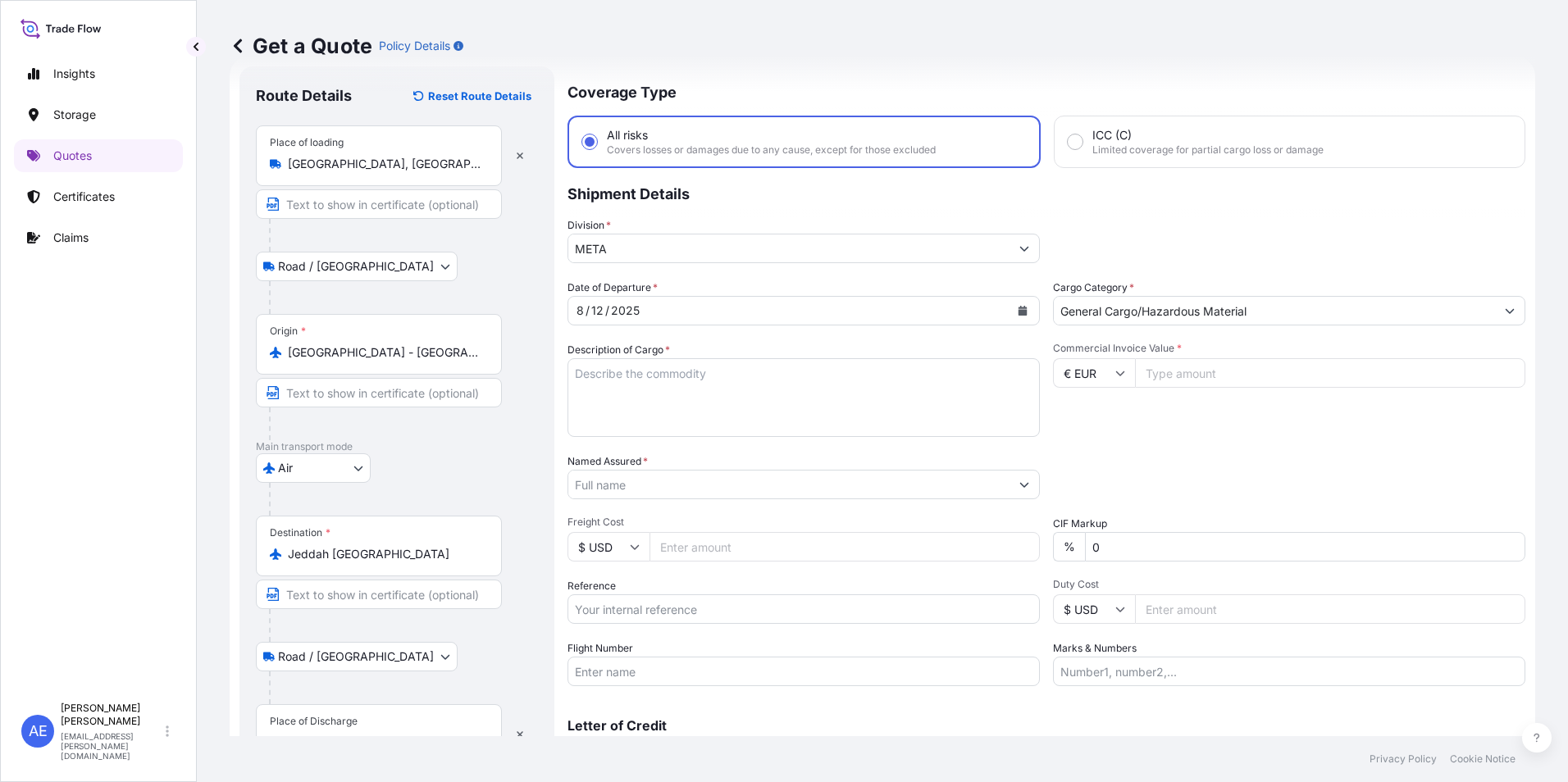
paste input "8.71"
type input "8"
type input "8712.01"
click at [670, 391] on textarea "Description of Cargo *" at bounding box center [804, 398] width 473 height 79
click at [668, 612] on input "Reference" at bounding box center [804, 609] width 473 height 29
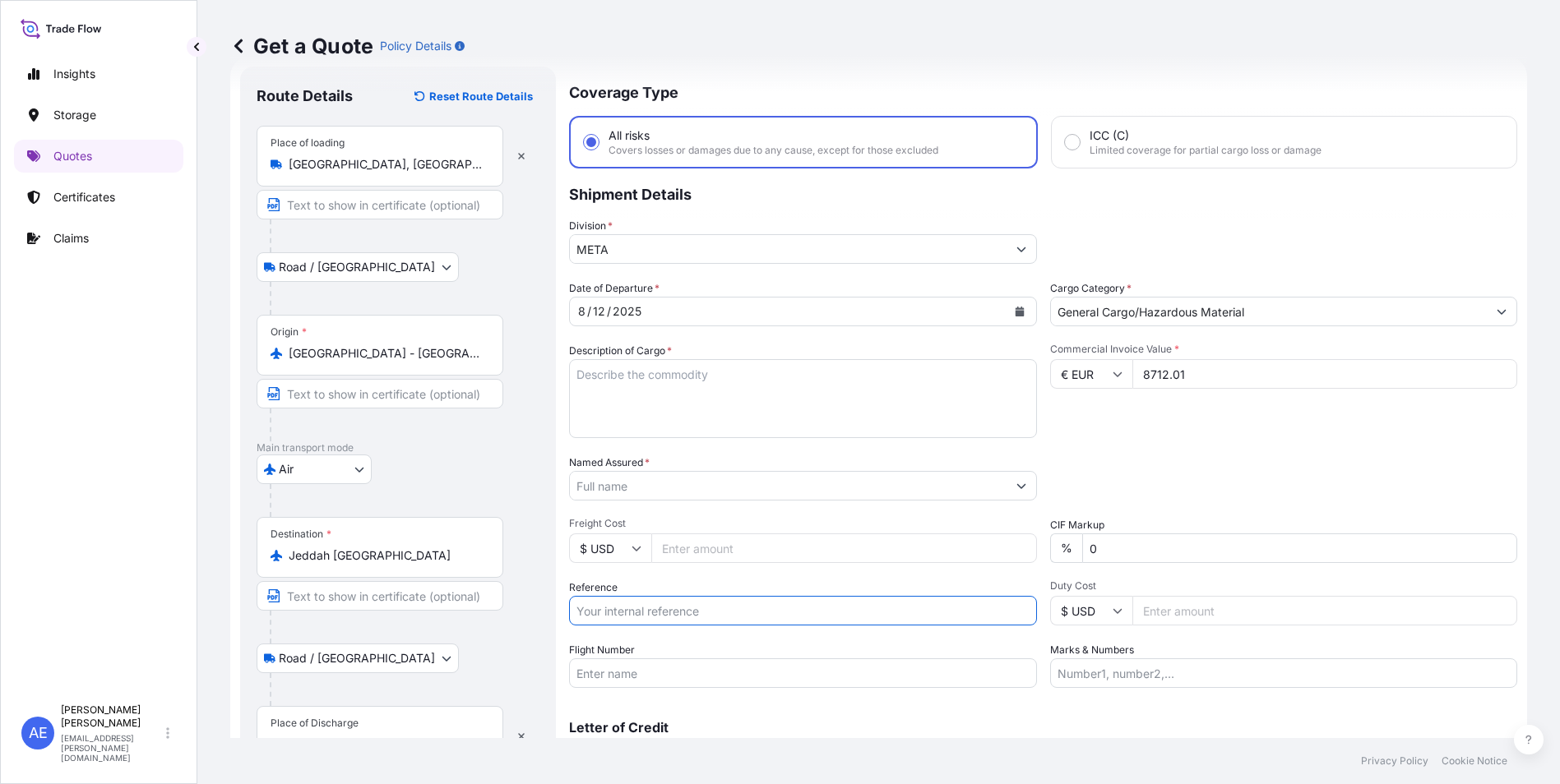
click at [980, 475] on input "Named Assured *" at bounding box center [788, 485] width 436 height 29
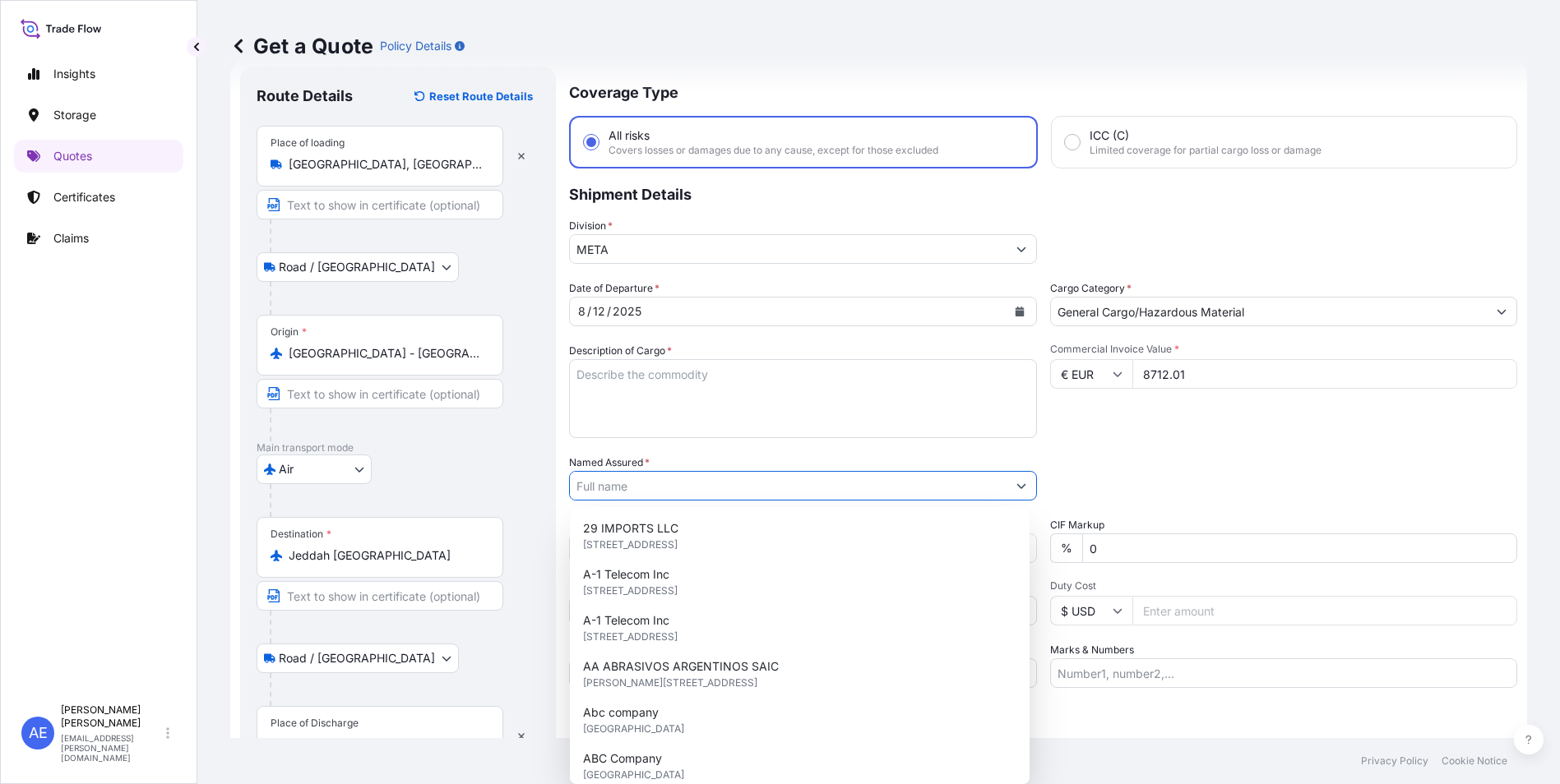
paste input "JAC RIJK AL RUSHAID CONTRACTING & SERVICES CO. LTD"
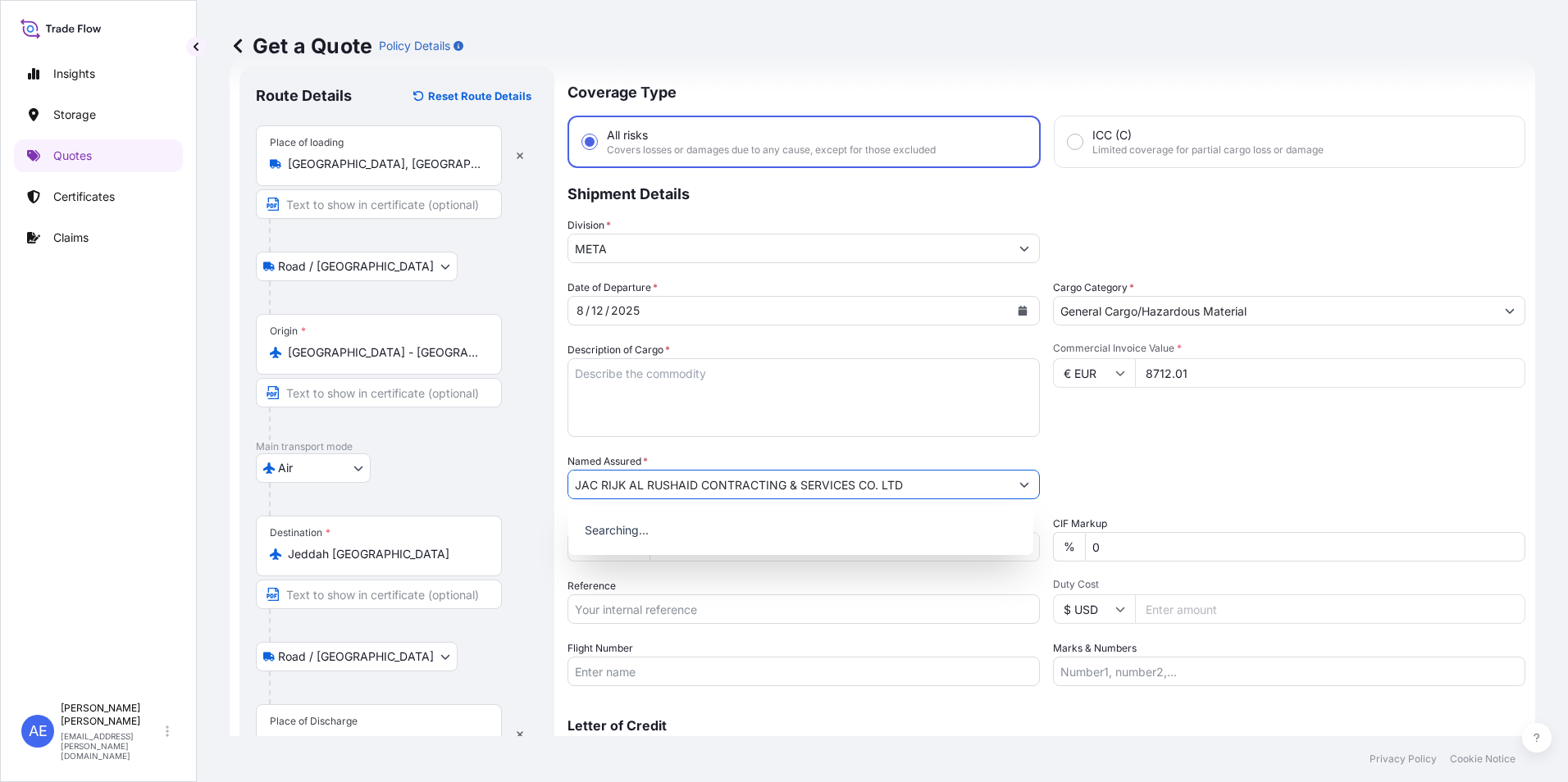
type input "JAC RIJK AL RUSHAID CONTRACTING & SERVICES CO. LTD"
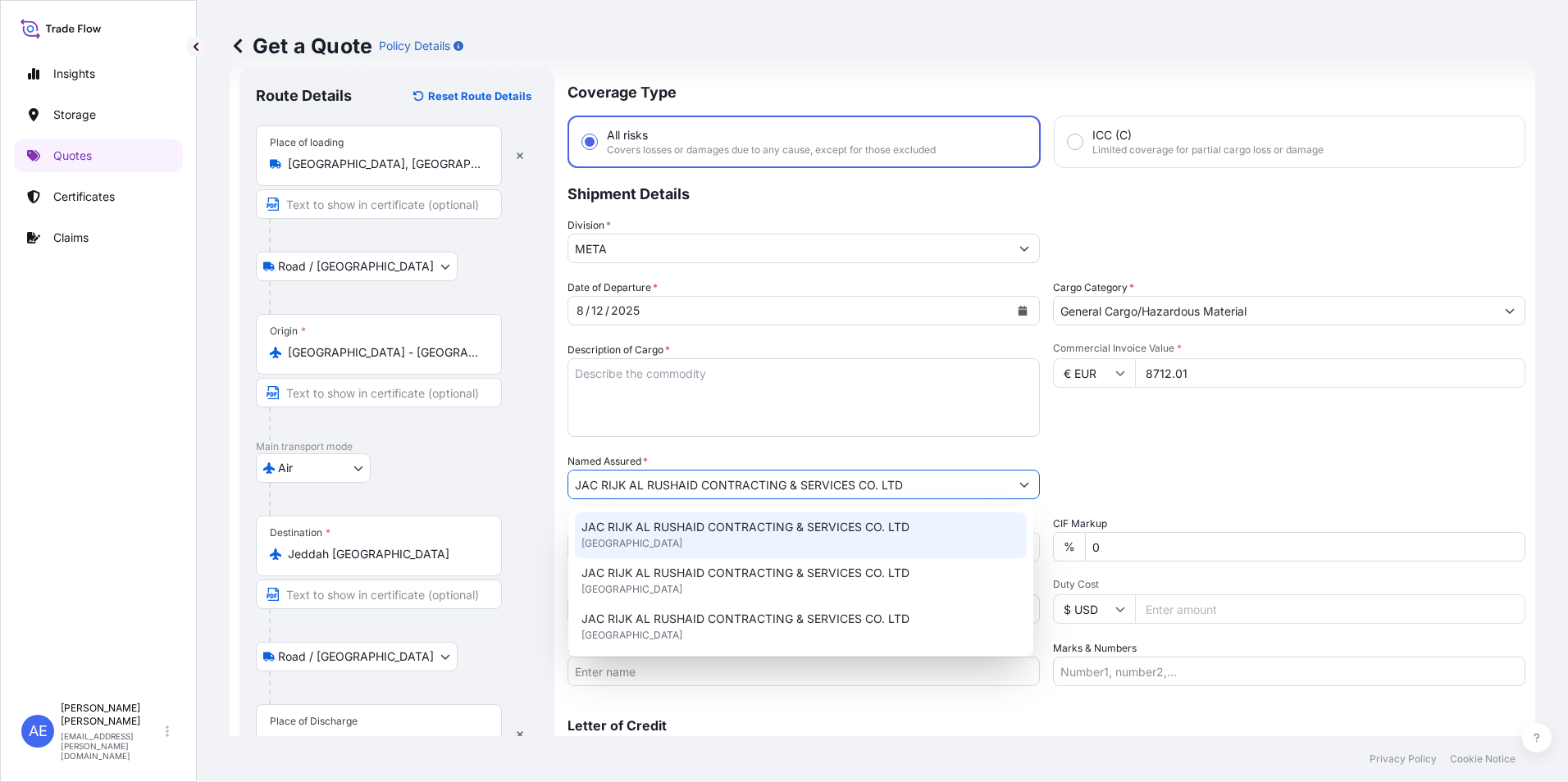
click at [590, 395] on textarea "Description of Cargo *" at bounding box center [804, 398] width 473 height 79
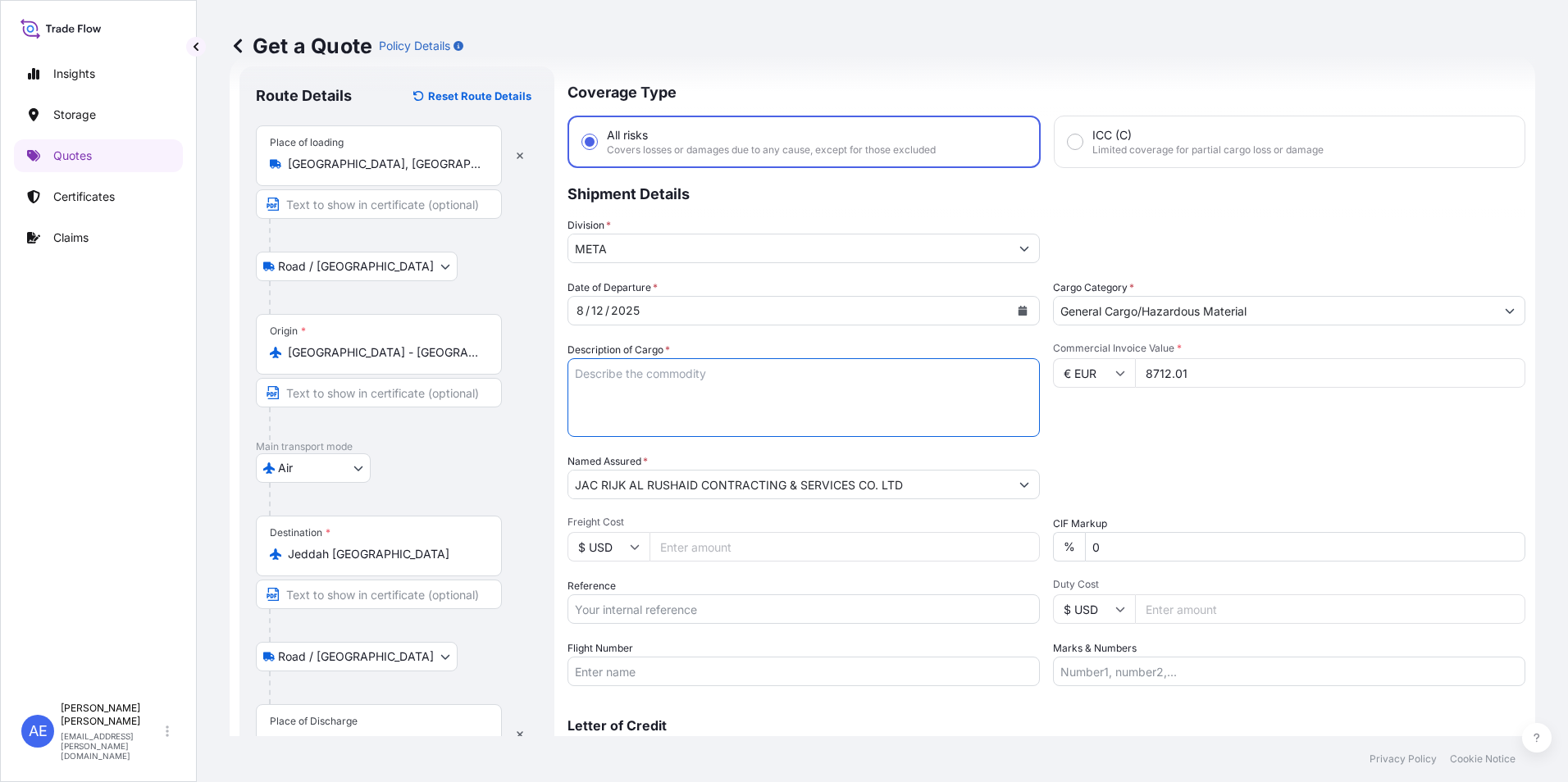
paste textarea "CONTROLLER"
type textarea "CONTROLLER"
click at [650, 607] on input "Reference" at bounding box center [804, 609] width 473 height 29
paste input "AWB:1768265774"
paste input "SSLS2946"
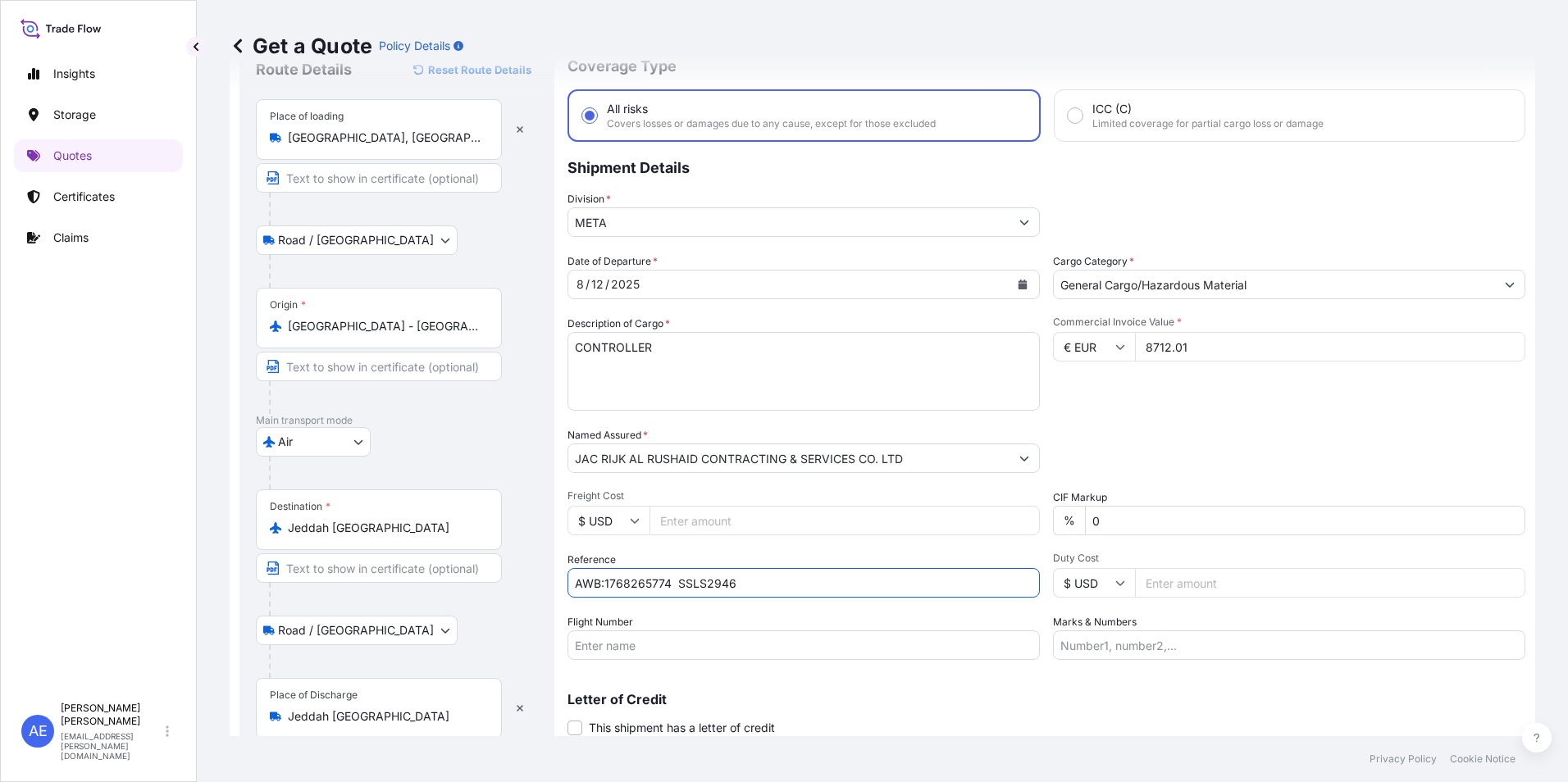
scroll to position [123, 0]
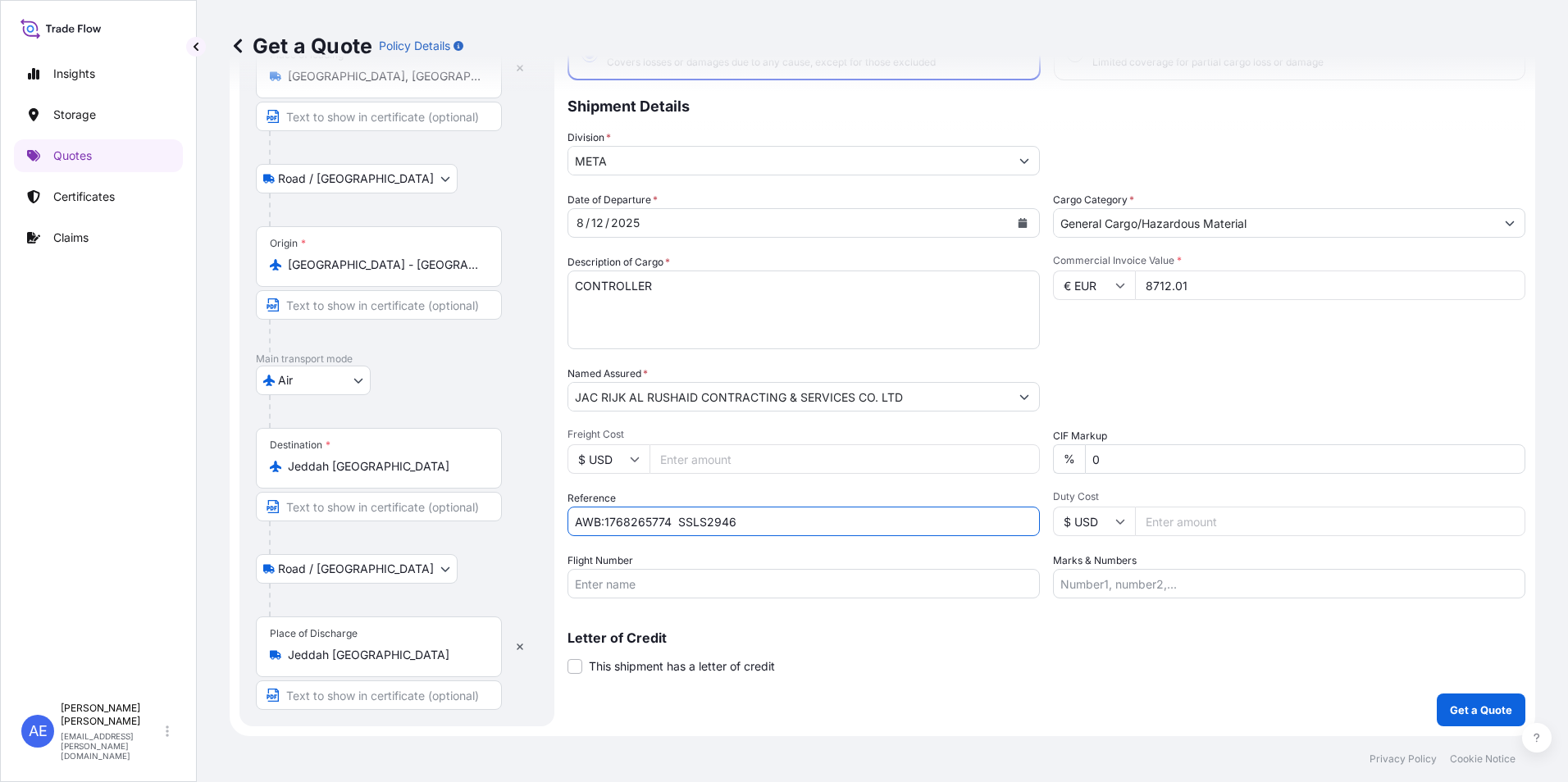
type input "AWB:1768265774 SSLS2946"
click at [1485, 704] on p "Get a Quote" at bounding box center [1481, 709] width 62 height 16
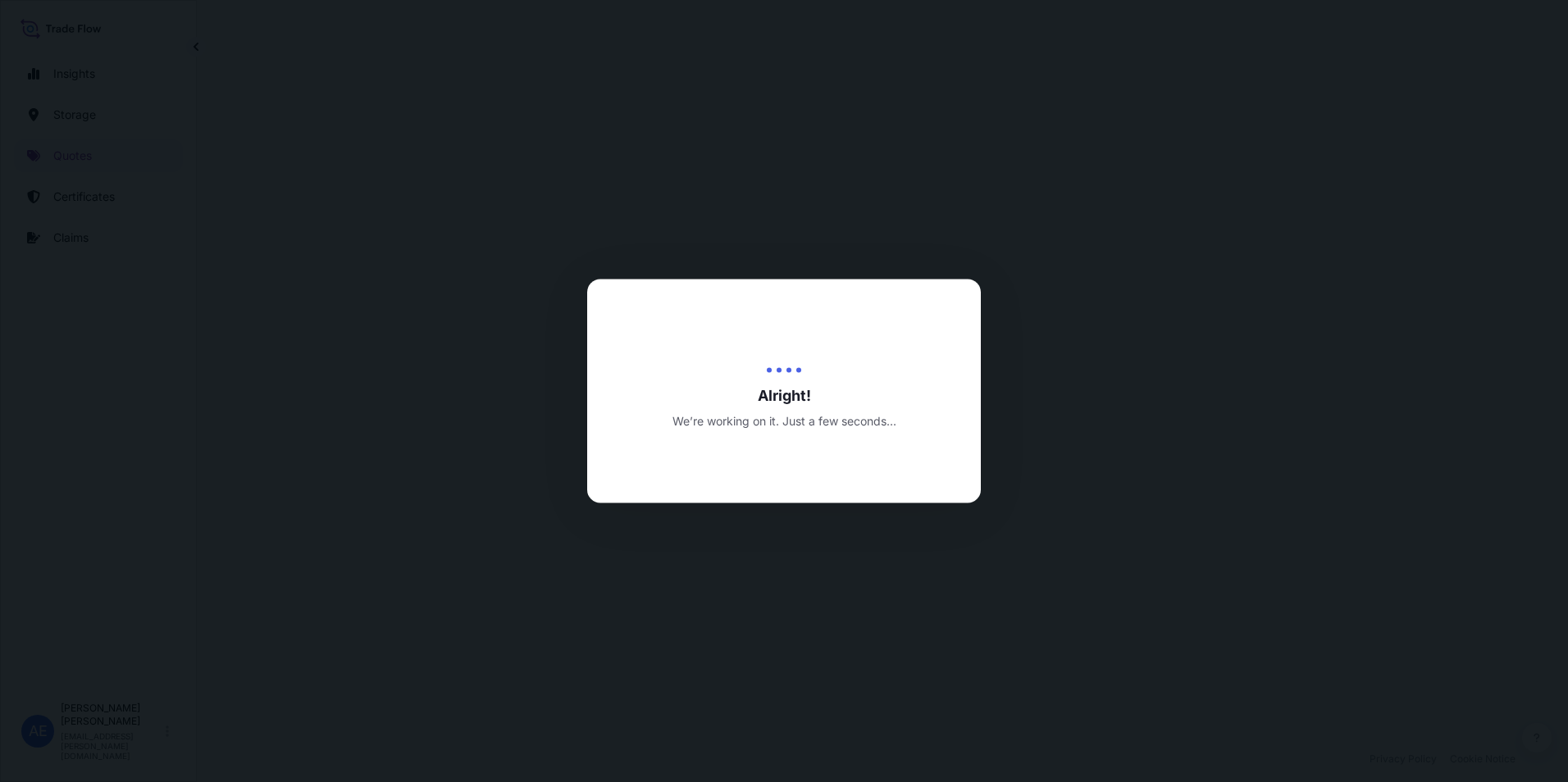
select select "Road / [GEOGRAPHIC_DATA]"
select select "Air"
select select "Road / [GEOGRAPHIC_DATA]"
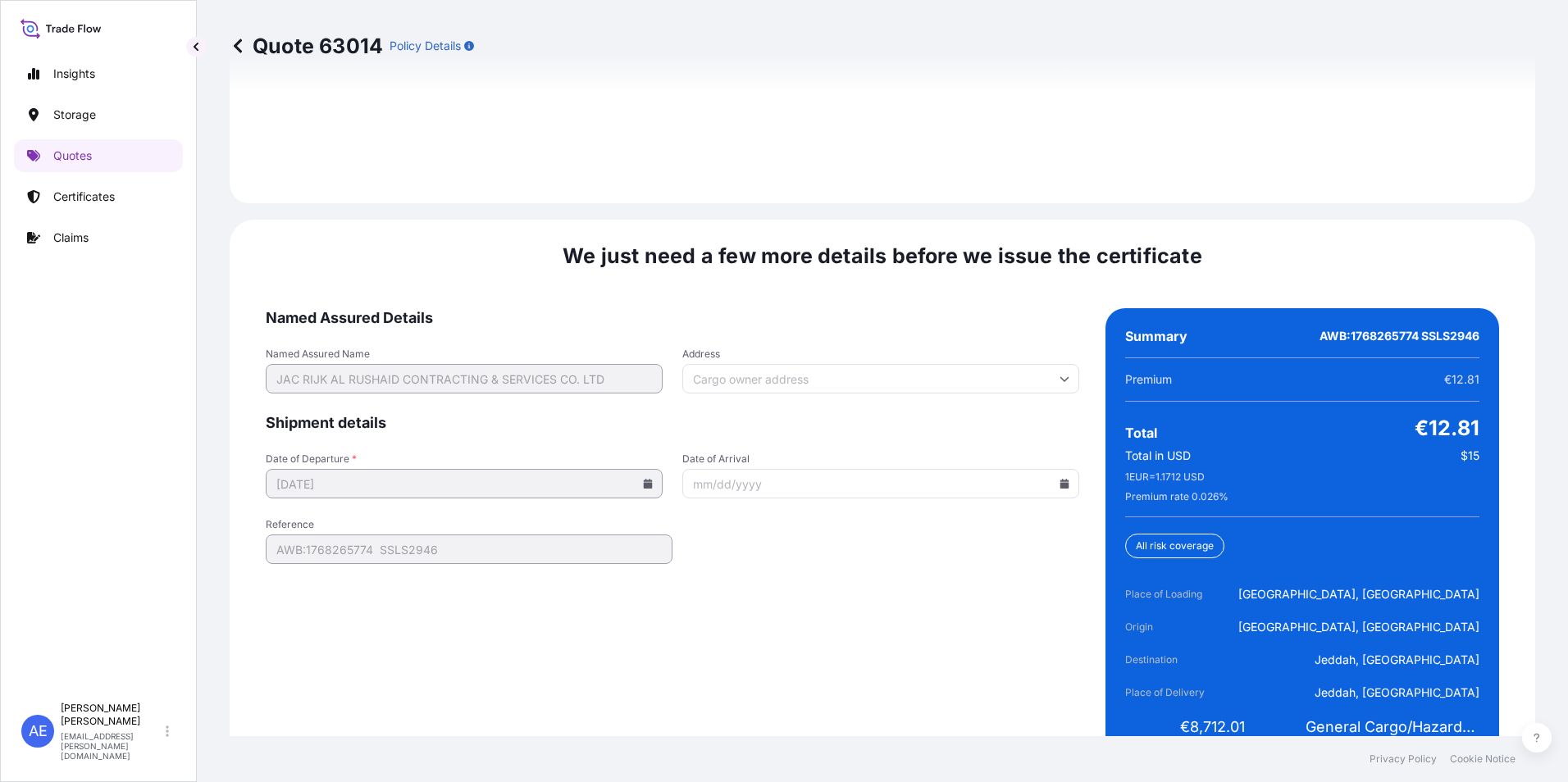
scroll to position [2525, 0]
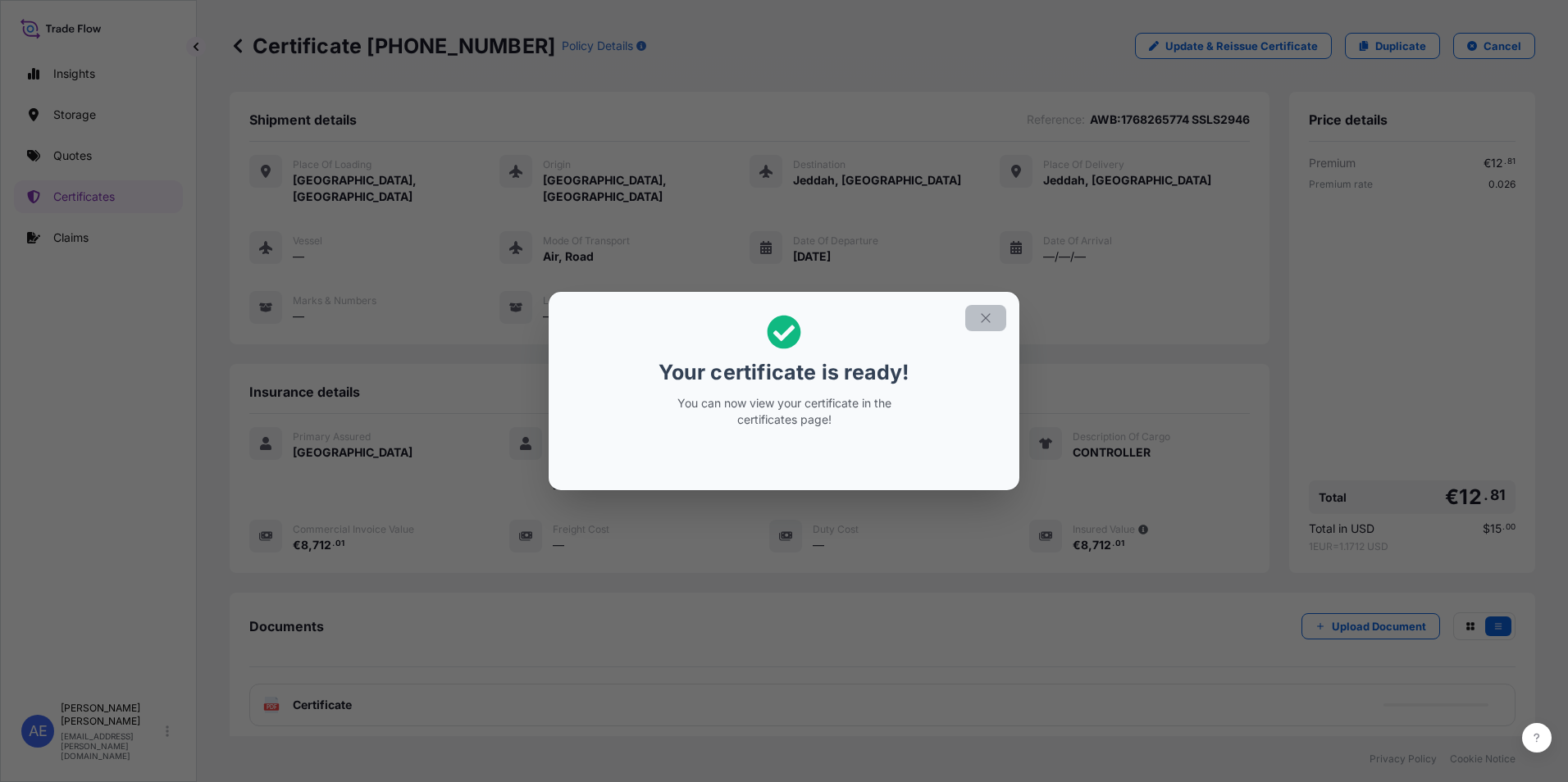
click at [988, 316] on icon "button" at bounding box center [986, 318] width 9 height 9
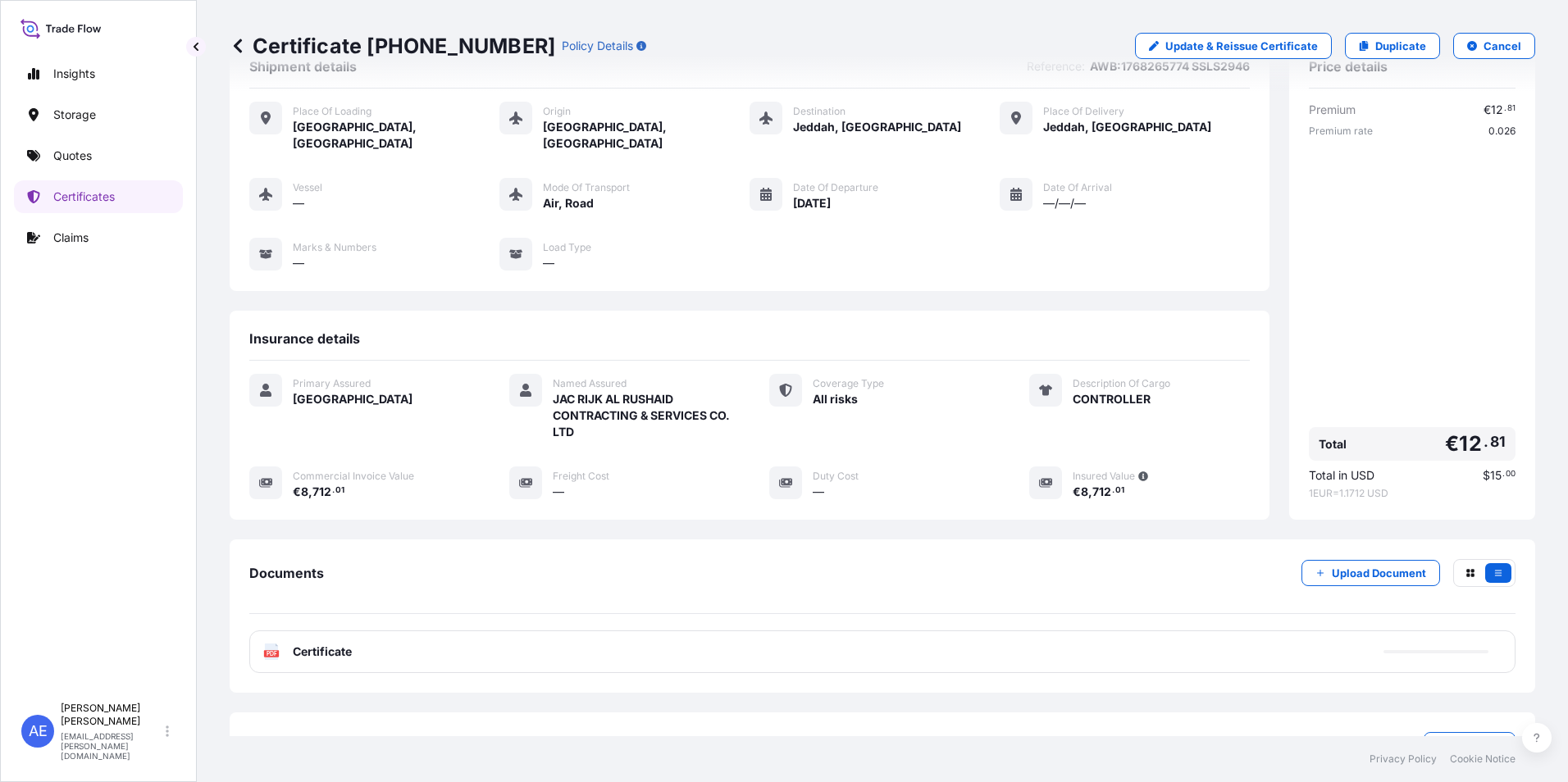
scroll to position [96, 0]
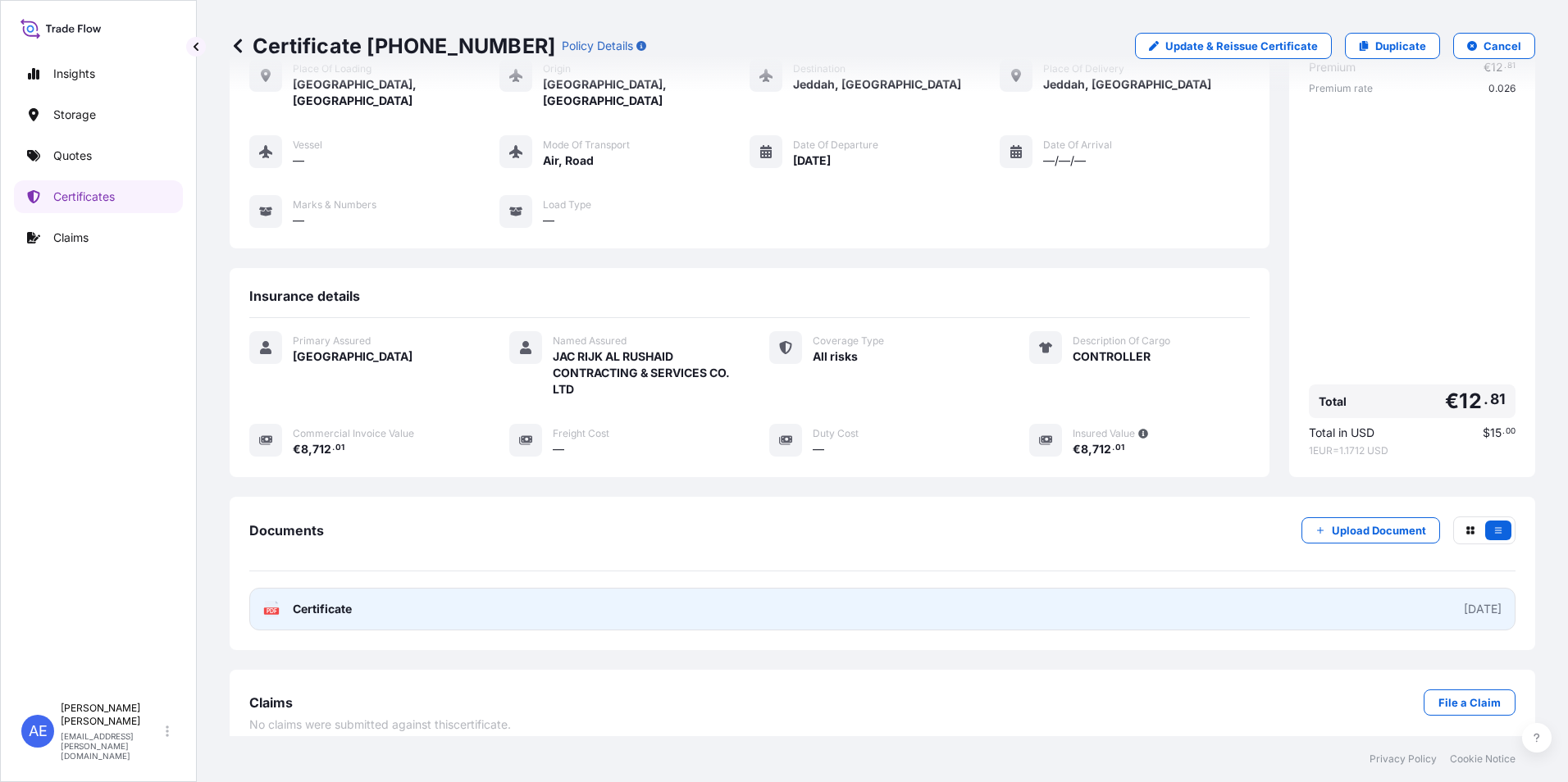
click at [480, 598] on link "PDF Certificate [DATE]" at bounding box center [882, 609] width 1266 height 42
